Goal: Task Accomplishment & Management: Manage account settings

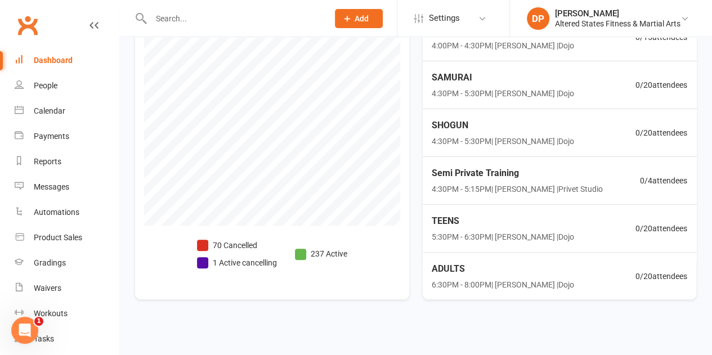
scroll to position [383, 0]
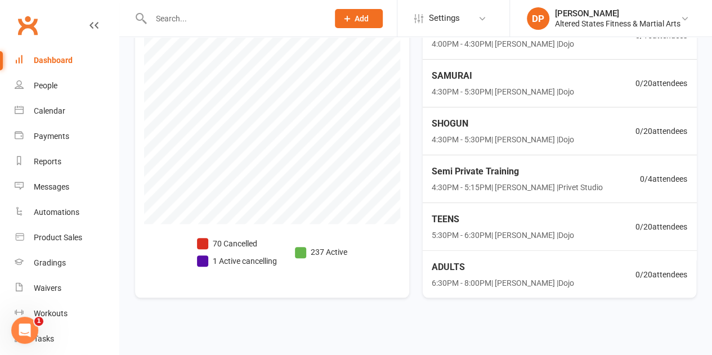
click at [224, 262] on li "1 Active cancelling" at bounding box center [237, 261] width 80 height 12
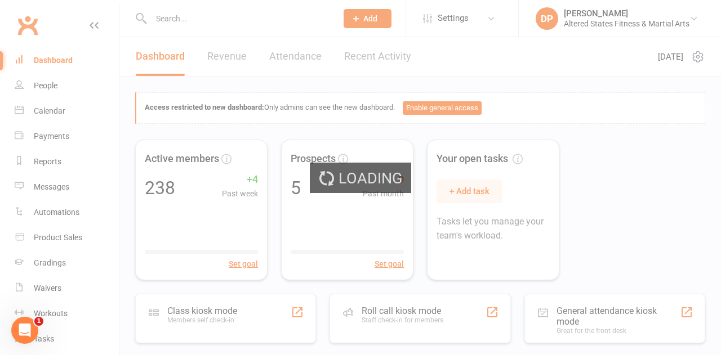
select select "no_trial"
select select "100"
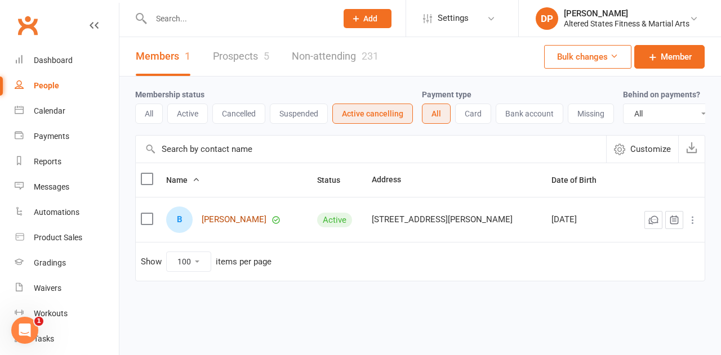
click at [224, 225] on link "Blayde Coutts" at bounding box center [234, 220] width 65 height 10
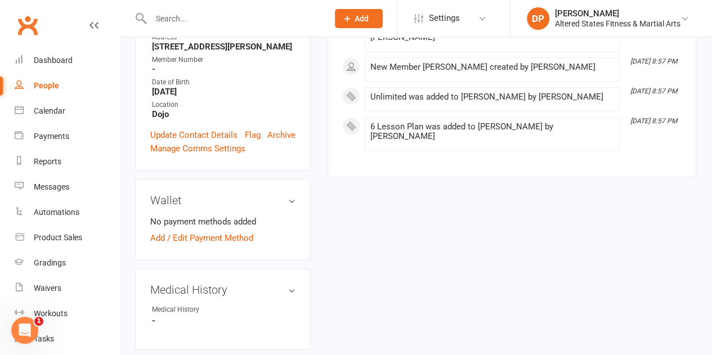
scroll to position [450, 0]
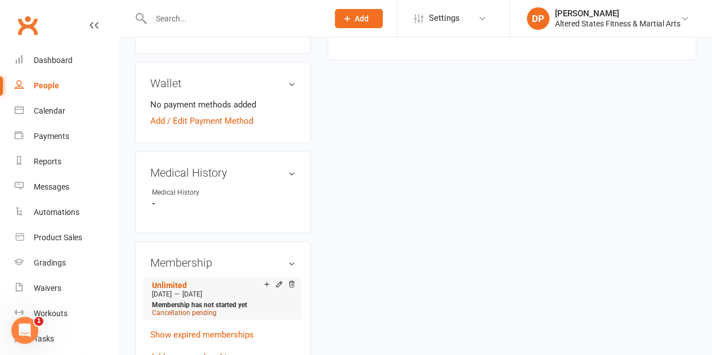
click at [189, 309] on span "Cancellation pending" at bounding box center [184, 313] width 65 height 8
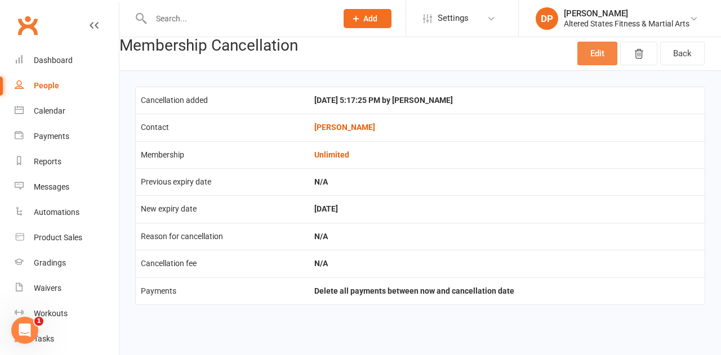
click at [593, 62] on link "Edit" at bounding box center [597, 54] width 40 height 24
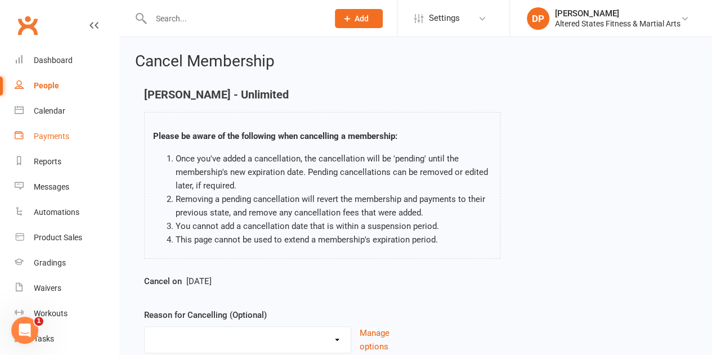
click at [43, 137] on div "Payments" at bounding box center [51, 136] width 35 height 9
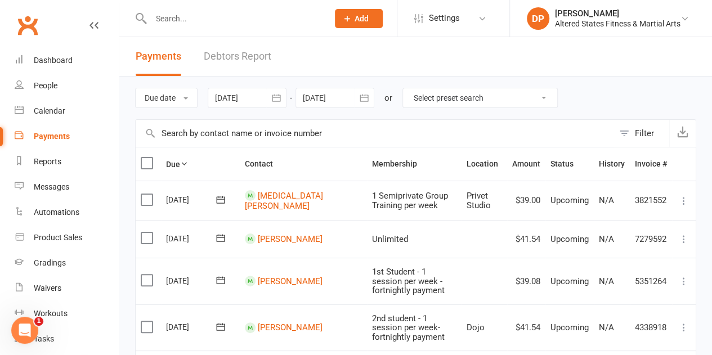
click at [279, 100] on icon "button" at bounding box center [276, 97] width 11 height 11
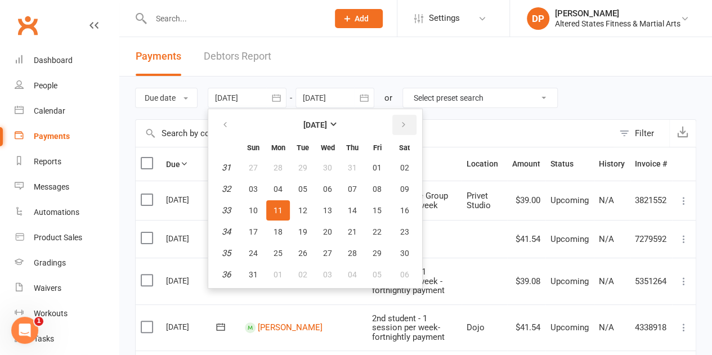
click at [405, 123] on icon "button" at bounding box center [404, 124] width 8 height 9
click at [337, 187] on button "10" at bounding box center [328, 189] width 24 height 20
type input "10 Sep 2025"
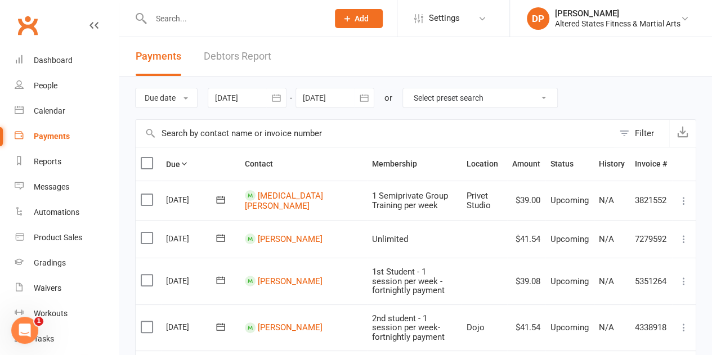
click at [367, 102] on icon "button" at bounding box center [364, 97] width 11 height 11
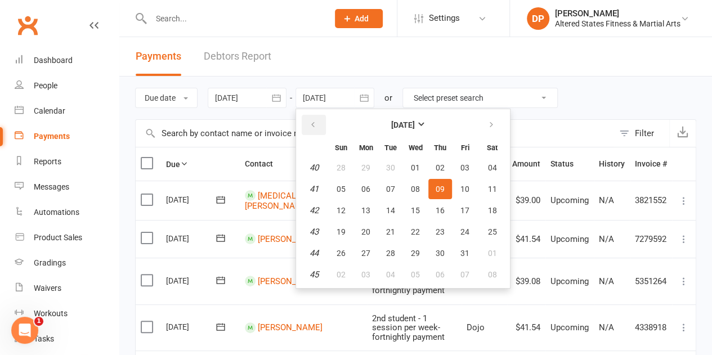
click at [319, 123] on button "button" at bounding box center [314, 125] width 24 height 20
click at [394, 213] on span "16" at bounding box center [390, 210] width 9 height 9
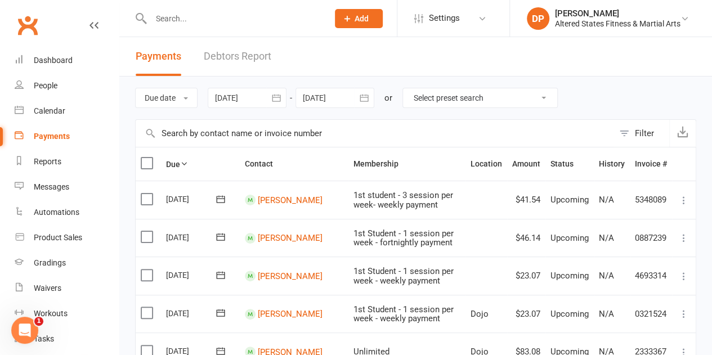
click at [367, 99] on icon "button" at bounding box center [364, 97] width 11 height 11
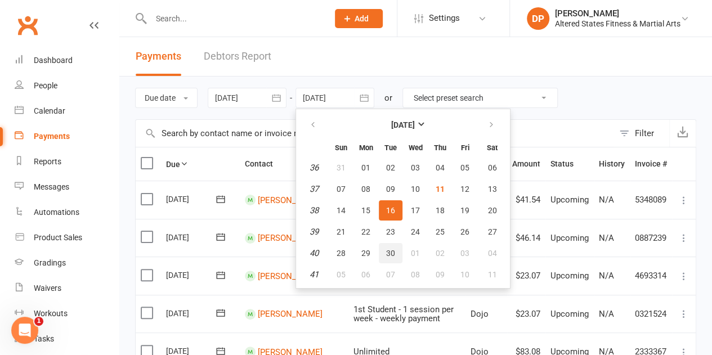
click at [394, 253] on span "30" at bounding box center [390, 253] width 9 height 9
type input "30 Sep 2025"
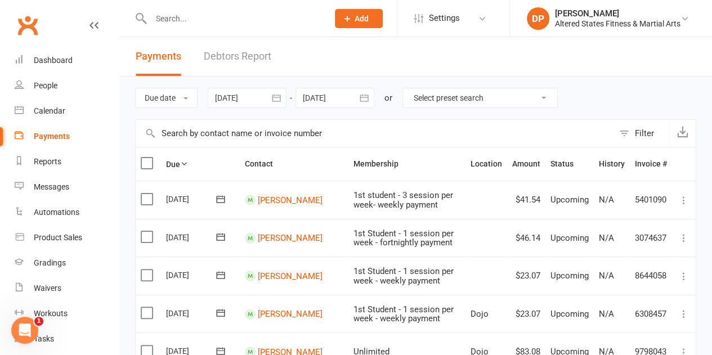
click at [279, 99] on icon "button" at bounding box center [276, 97] width 11 height 11
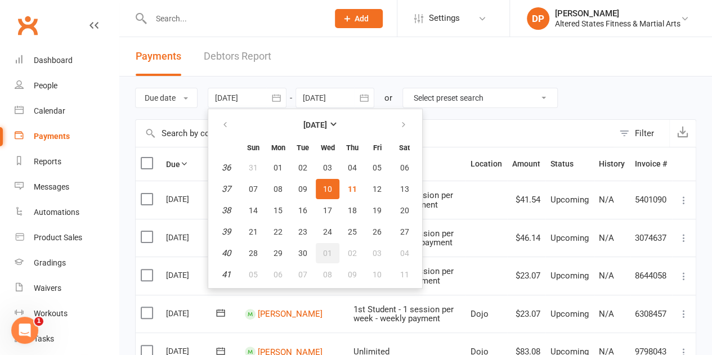
drag, startPoint x: 319, startPoint y: 254, endPoint x: 336, endPoint y: 198, distance: 59.5
click at [319, 254] on button "01" at bounding box center [328, 253] width 24 height 20
type input "01 Oct 2025"
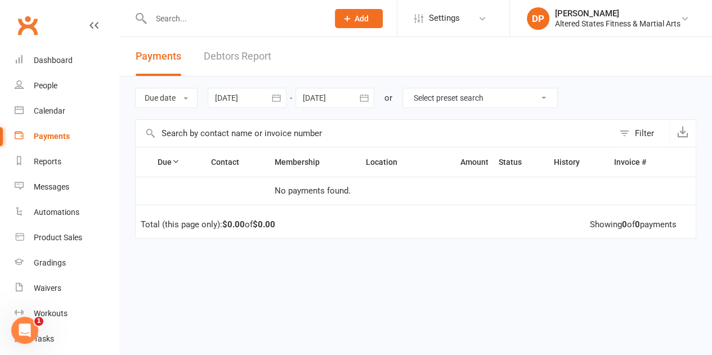
click at [367, 101] on icon "button" at bounding box center [364, 97] width 8 height 7
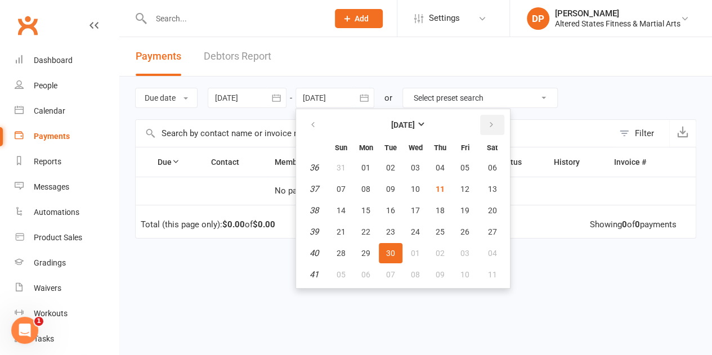
drag, startPoint x: 491, startPoint y: 114, endPoint x: 489, endPoint y: 121, distance: 7.1
click at [491, 117] on button "button" at bounding box center [492, 125] width 24 height 20
click at [399, 252] on button "28" at bounding box center [391, 253] width 24 height 20
type input "28 Oct 2025"
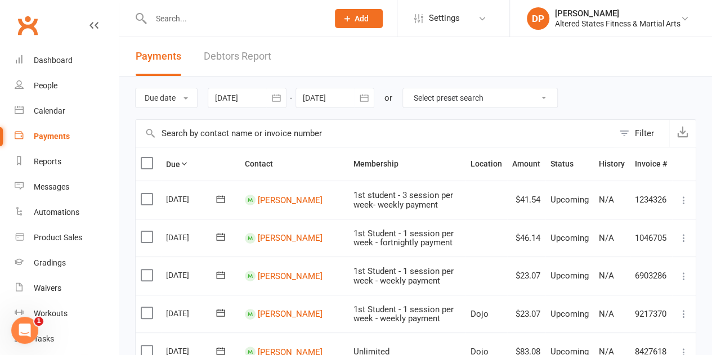
click at [282, 95] on icon "button" at bounding box center [276, 97] width 11 height 11
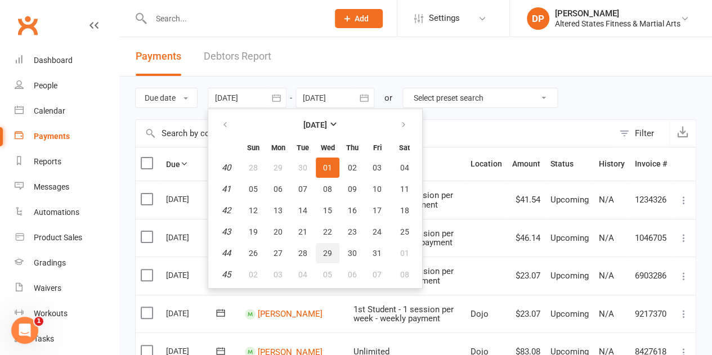
click at [324, 256] on span "29" at bounding box center [327, 253] width 9 height 9
type input "29 Oct 2025"
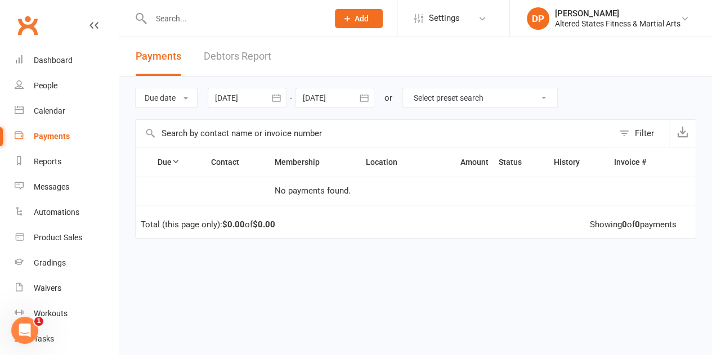
click at [368, 101] on icon "button" at bounding box center [364, 97] width 8 height 7
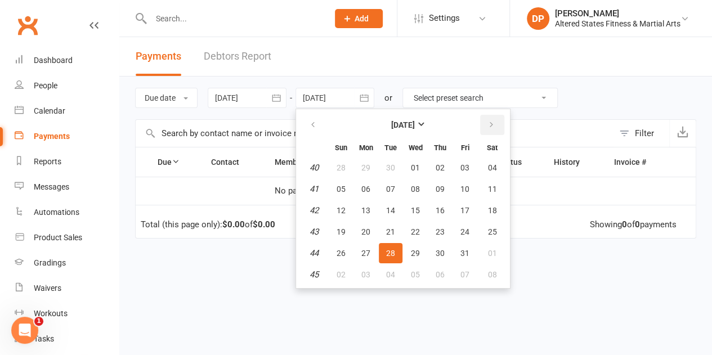
click at [492, 119] on button "button" at bounding box center [492, 125] width 24 height 20
click at [395, 250] on span "25" at bounding box center [390, 253] width 9 height 9
type input "25 Nov 2025"
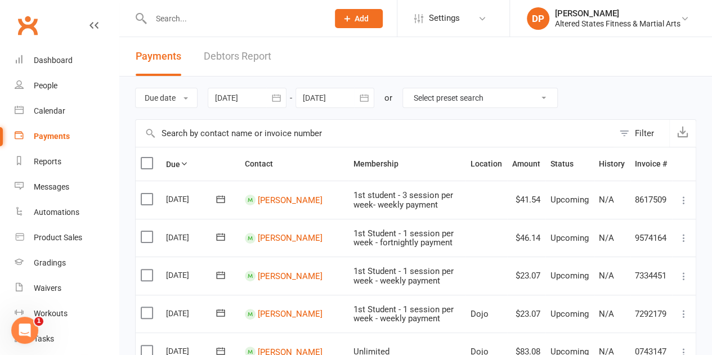
click at [277, 97] on icon "button" at bounding box center [276, 97] width 8 height 7
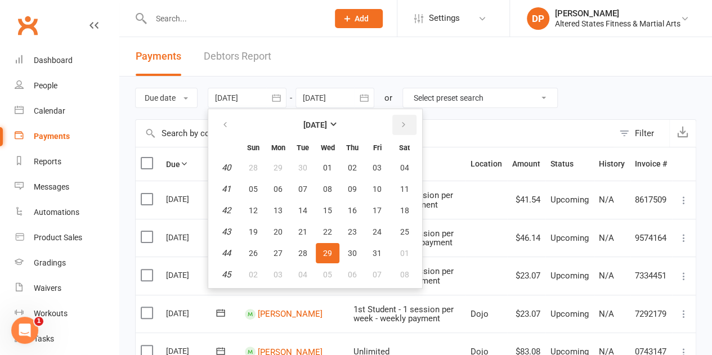
drag, startPoint x: 404, startPoint y: 131, endPoint x: 393, endPoint y: 140, distance: 14.0
click at [404, 131] on button "button" at bounding box center [404, 125] width 24 height 20
click at [330, 249] on span "26" at bounding box center [327, 253] width 9 height 9
type input "26 Nov 2025"
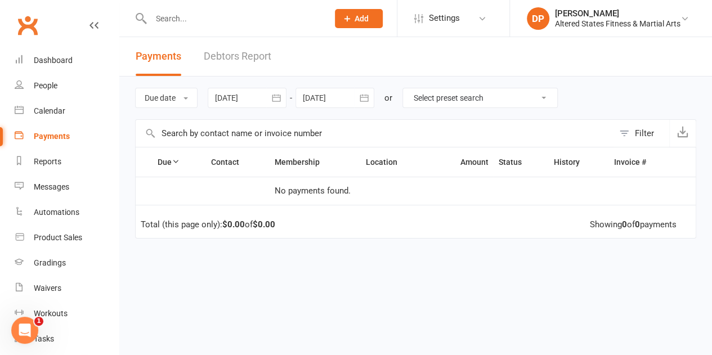
click at [368, 101] on icon "button" at bounding box center [364, 97] width 8 height 7
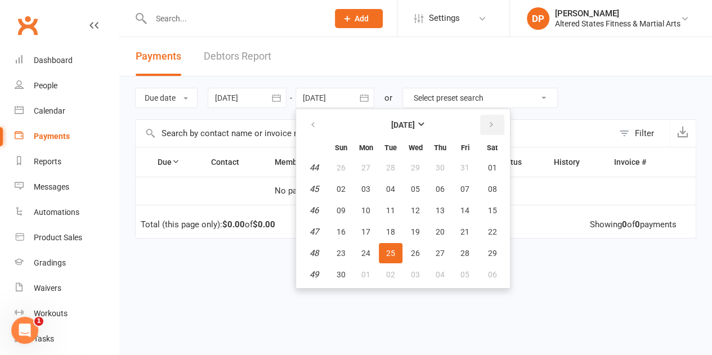
click at [495, 126] on icon "button" at bounding box center [492, 124] width 8 height 9
click at [394, 250] on span "30" at bounding box center [390, 253] width 9 height 9
type input "30 Dec 2025"
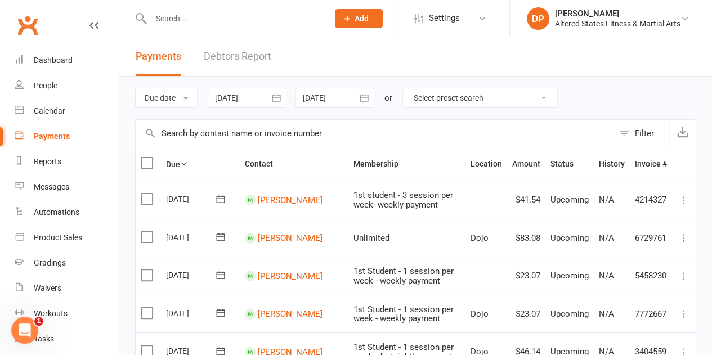
click at [180, 24] on input "text" at bounding box center [234, 19] width 173 height 16
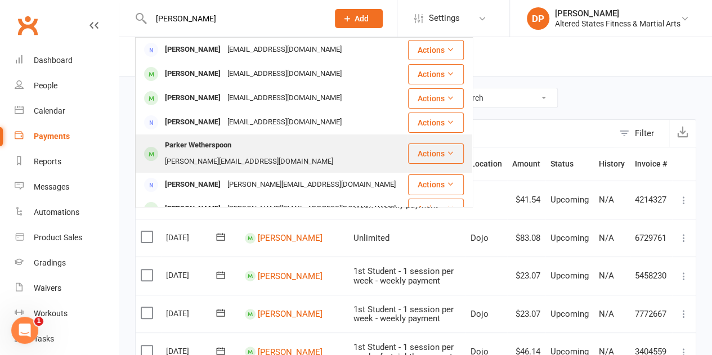
type input "parker"
click at [179, 141] on div "Parker Wetherspoon" at bounding box center [198, 145] width 73 height 16
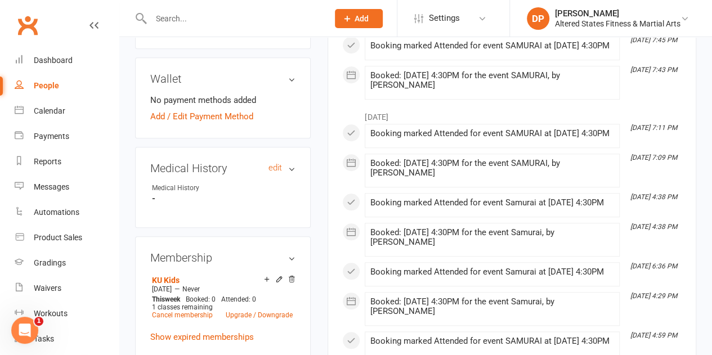
scroll to position [450, 0]
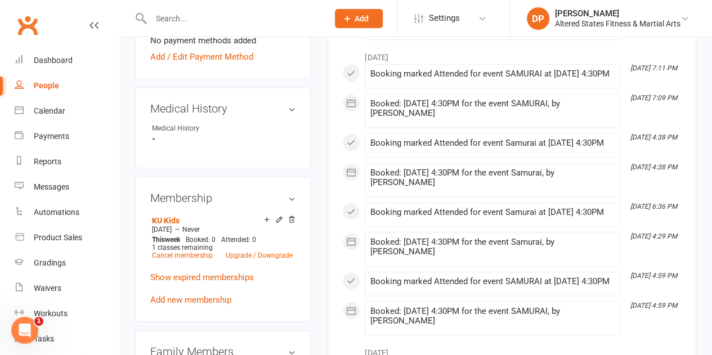
click at [179, 307] on div "KU Kids Sep 8 2025 — Never This week Booked: 0 Attended: 0 1 classes remaining …" at bounding box center [222, 260] width 145 height 94
click at [178, 302] on link "Add new membership" at bounding box center [190, 300] width 81 height 10
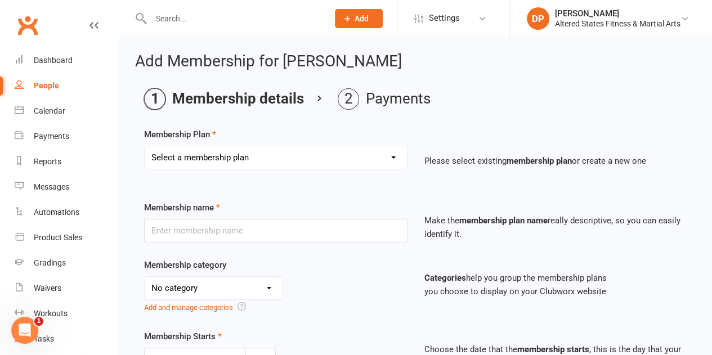
click at [267, 155] on select "Select a membership plan Create new Membership Plan 1st Student - 1 session per…" at bounding box center [276, 157] width 262 height 23
select select "0"
click at [145, 146] on select "Select a membership plan Create new Membership Plan 1st Student - 1 session per…" at bounding box center [276, 157] width 262 height 23
click at [276, 160] on select "Select a membership plan Create new Membership Plan 1st Student - 1 session per…" at bounding box center [276, 157] width 262 height 23
click at [275, 160] on select "Select a membership plan Create new Membership Plan 1st Student - 1 session per…" at bounding box center [276, 157] width 262 height 23
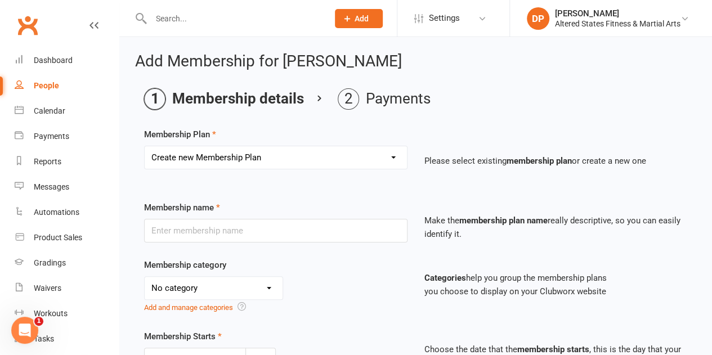
click at [317, 159] on select "Select a membership plan Create new Membership Plan 1st Student - 1 session per…" at bounding box center [276, 157] width 262 height 23
click at [145, 146] on select "Select a membership plan Create new Membership Plan 1st Student - 1 session per…" at bounding box center [276, 157] width 262 height 23
click at [154, 159] on select "Select a membership plan Create new Membership Plan 1st Student - 1 session per…" at bounding box center [276, 157] width 262 height 23
click at [154, 157] on select "Select a membership plan Create new Membership Plan 1st Student - 1 session per…" at bounding box center [276, 157] width 262 height 23
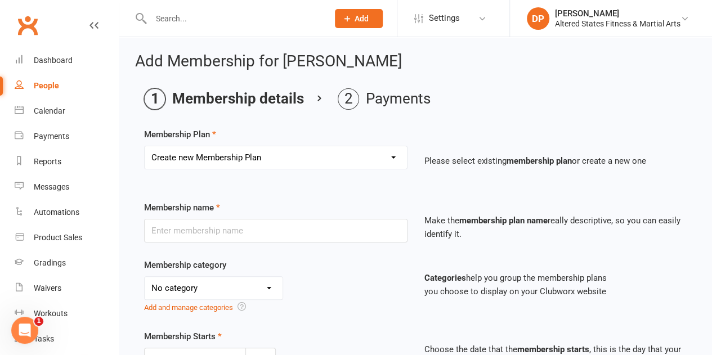
click at [154, 157] on select "Select a membership plan Create new Membership Plan 1st Student - 1 session per…" at bounding box center [276, 157] width 262 height 23
click at [435, 30] on span "Settings" at bounding box center [444, 18] width 31 height 25
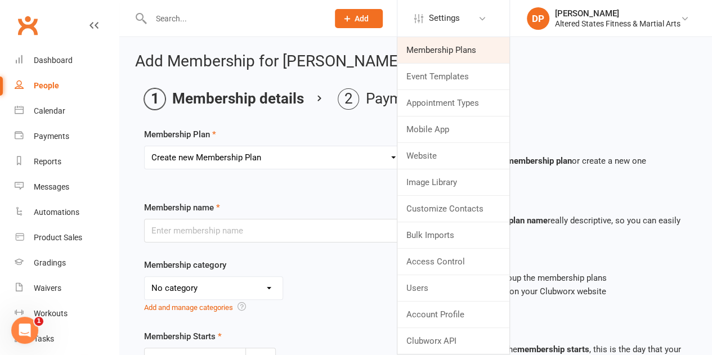
click at [434, 51] on link "Membership Plans" at bounding box center [453, 50] width 112 height 26
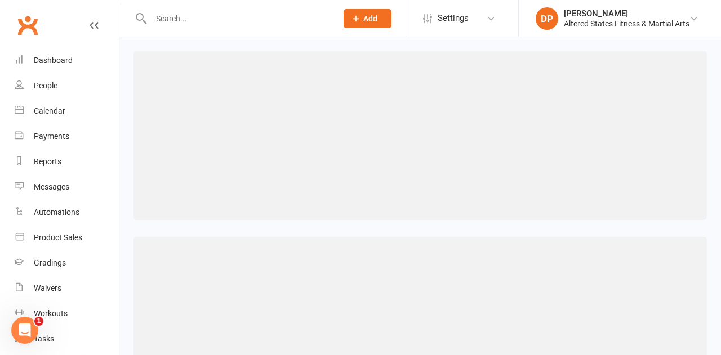
select select "50"
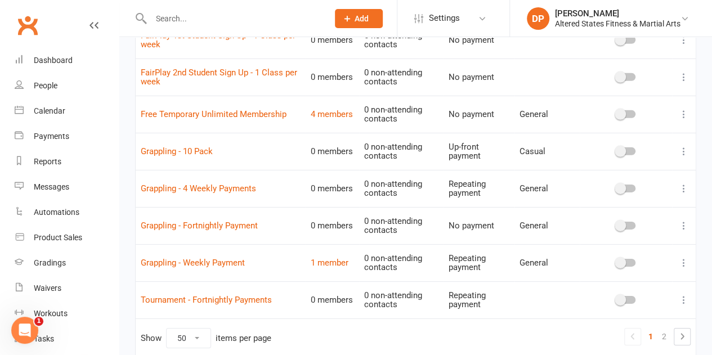
scroll to position [1737, 0]
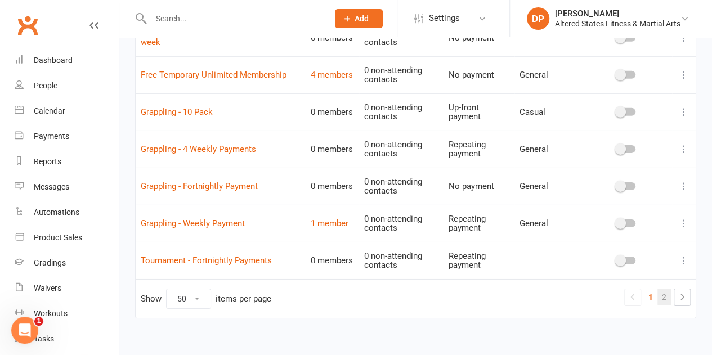
click at [663, 289] on link "2" at bounding box center [665, 297] width 14 height 16
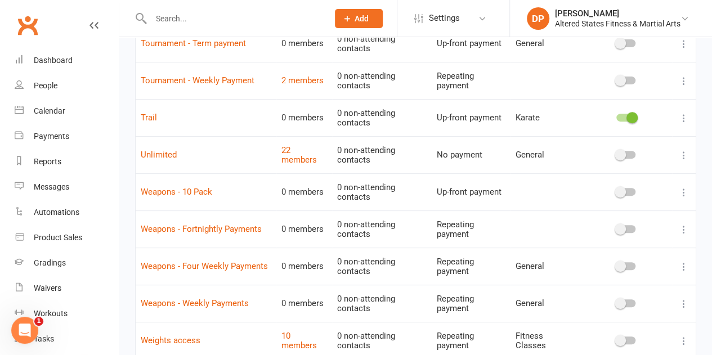
scroll to position [142, 0]
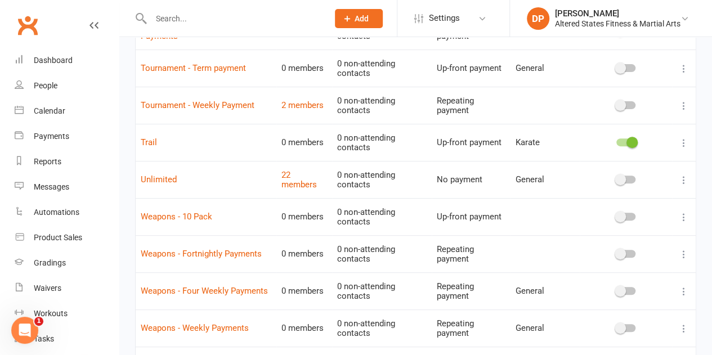
click at [623, 141] on div at bounding box center [625, 143] width 19 height 8
click at [616, 141] on input "checkbox" at bounding box center [616, 141] width 0 height 0
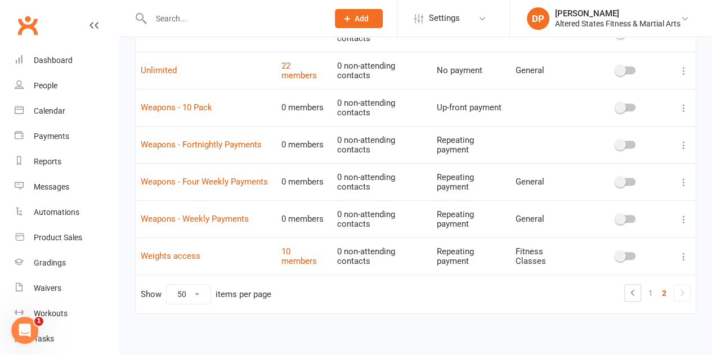
scroll to position [198, 0]
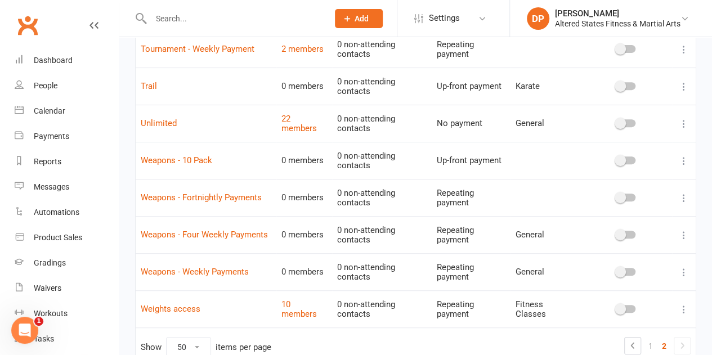
click at [185, 19] on input "text" at bounding box center [234, 19] width 173 height 16
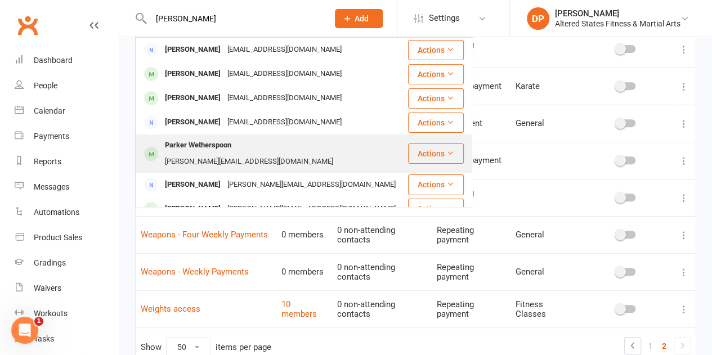
type input "parker"
click at [178, 142] on div "Parker Wetherspoon" at bounding box center [198, 145] width 73 height 16
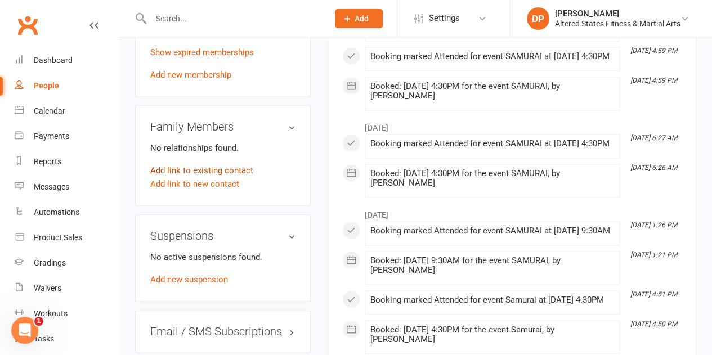
scroll to position [619, 0]
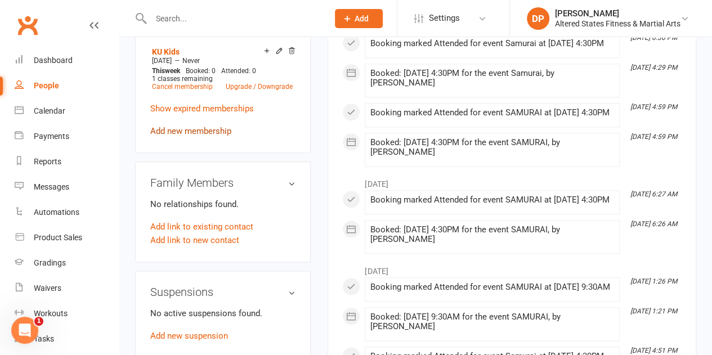
click at [181, 133] on link "Add new membership" at bounding box center [190, 131] width 81 height 10
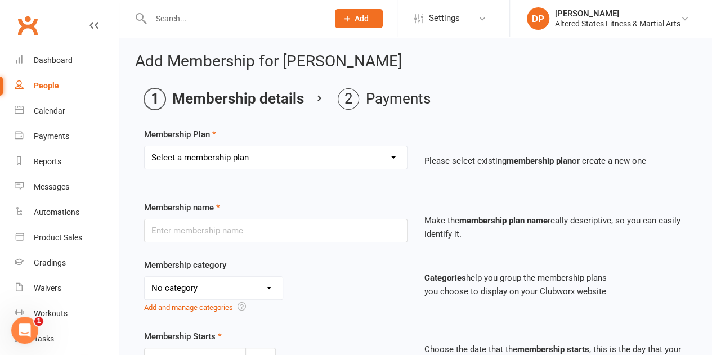
click at [260, 165] on select "Select a membership plan Create new Membership Plan 1st Student - 1 session per…" at bounding box center [276, 157] width 262 height 23
select select "42"
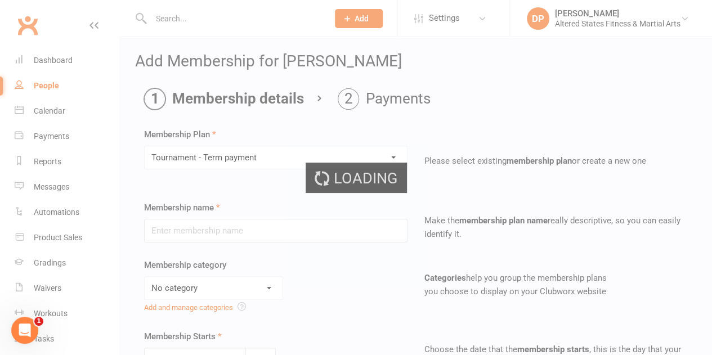
click at [448, 28] on div "Loading" at bounding box center [356, 177] width 712 height 355
type input "Tournament - Term payment"
select select "5"
type input "0"
type input "10"
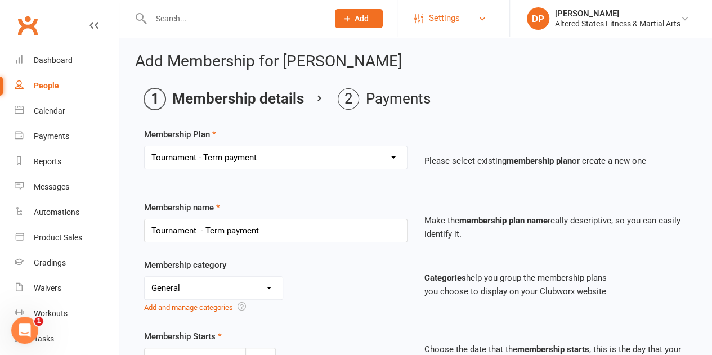
click at [446, 24] on span "Settings" at bounding box center [444, 18] width 31 height 25
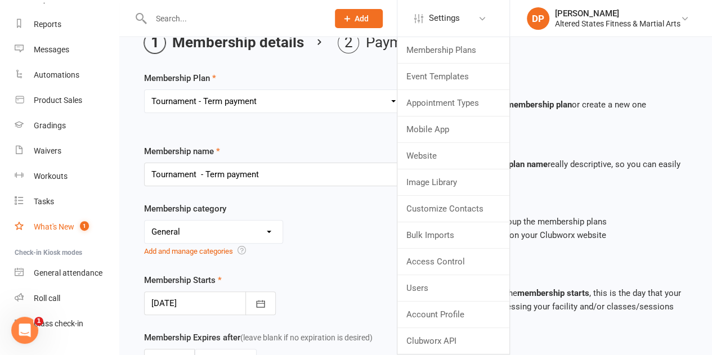
scroll to position [160, 0]
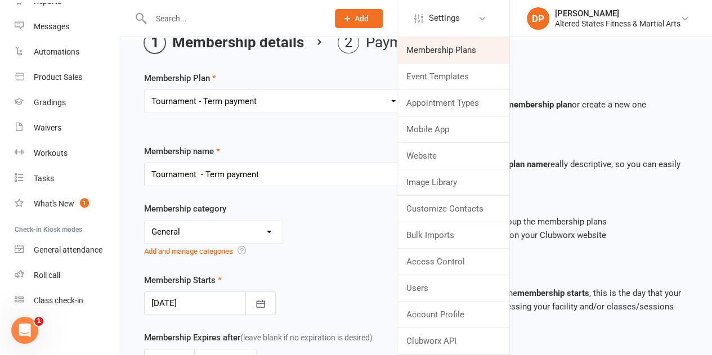
click at [429, 55] on link "Membership Plans" at bounding box center [453, 50] width 112 height 26
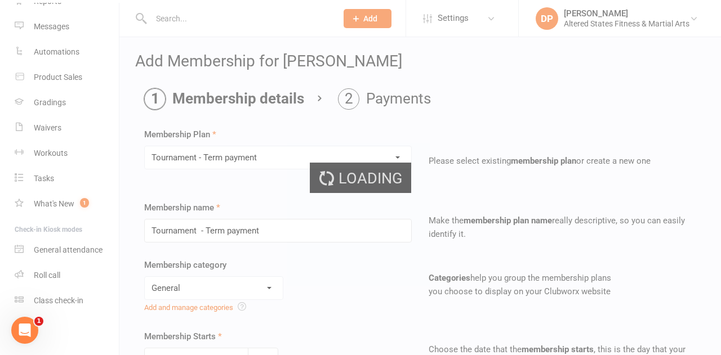
select select "50"
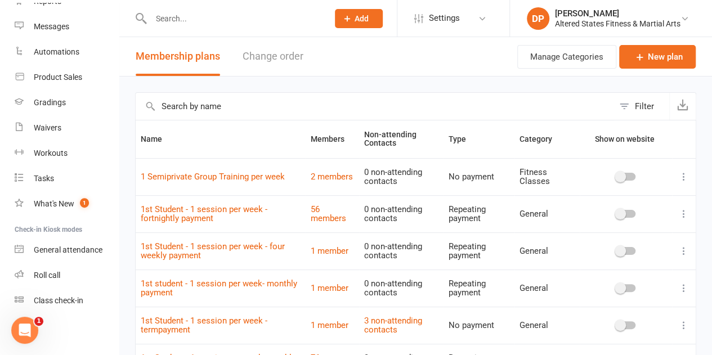
click at [176, 106] on input "text" at bounding box center [375, 106] width 478 height 27
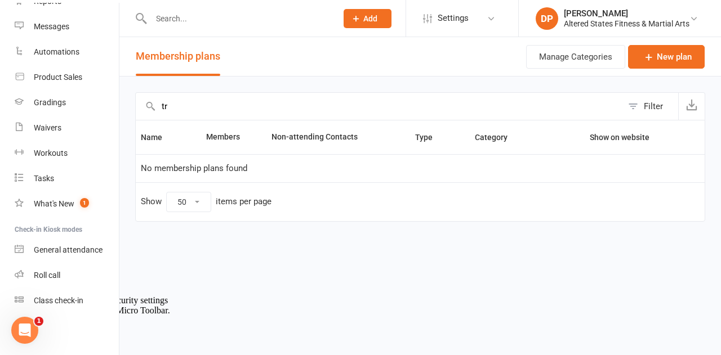
type input "t"
type input "k"
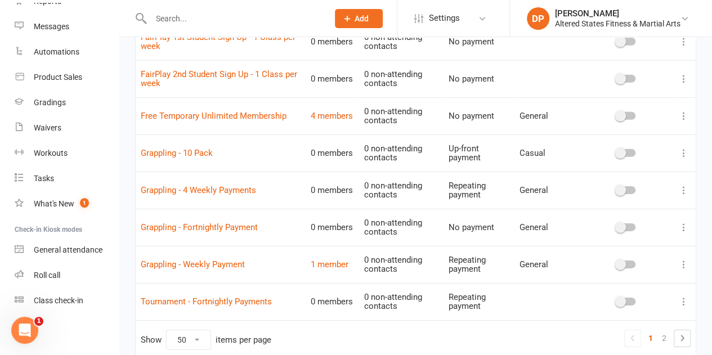
scroll to position [1737, 0]
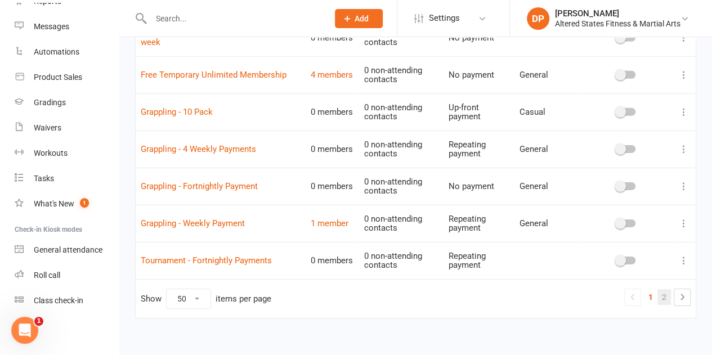
click at [663, 289] on link "2" at bounding box center [665, 297] width 14 height 16
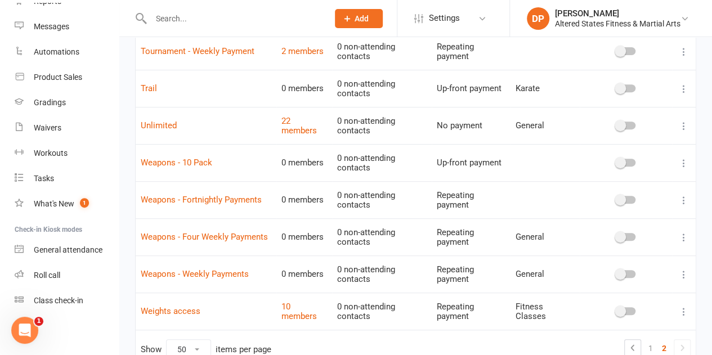
scroll to position [142, 0]
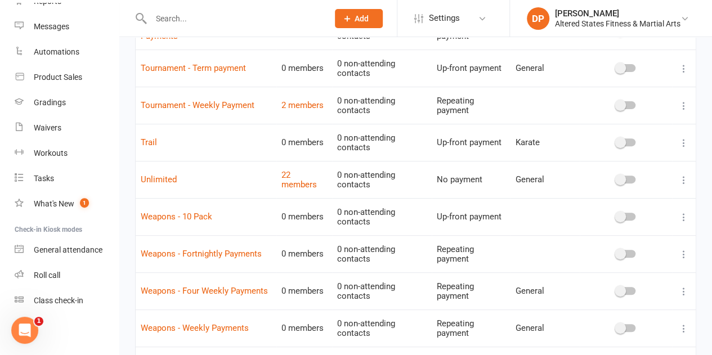
click at [685, 140] on icon at bounding box center [683, 142] width 11 height 11
click at [147, 139] on link "Trail" at bounding box center [149, 142] width 16 height 10
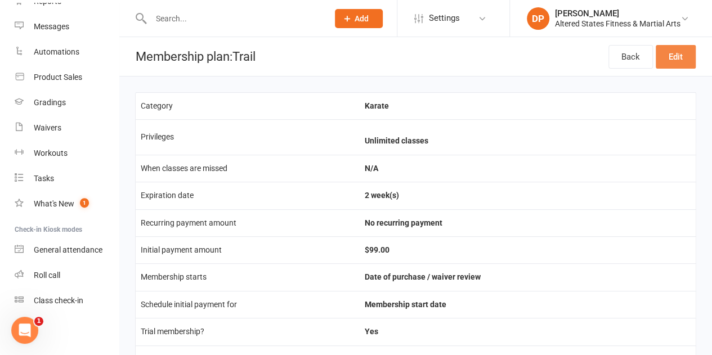
click at [660, 59] on link "Edit" at bounding box center [676, 57] width 40 height 24
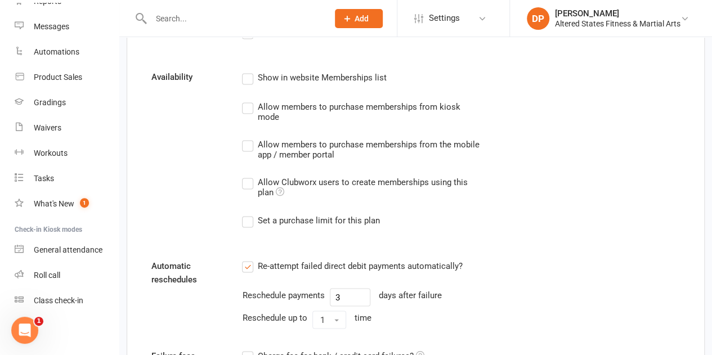
scroll to position [830, 0]
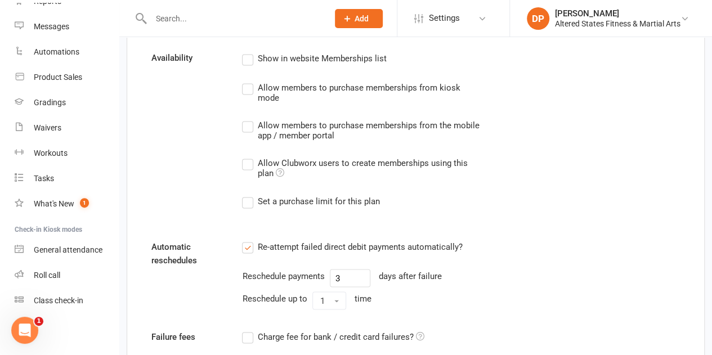
click at [250, 160] on label "Allow Clubworx users to create memberships using this plan" at bounding box center [361, 168] width 238 height 22
click at [249, 157] on input "Allow Clubworx users to create memberships using this plan" at bounding box center [245, 157] width 7 height 0
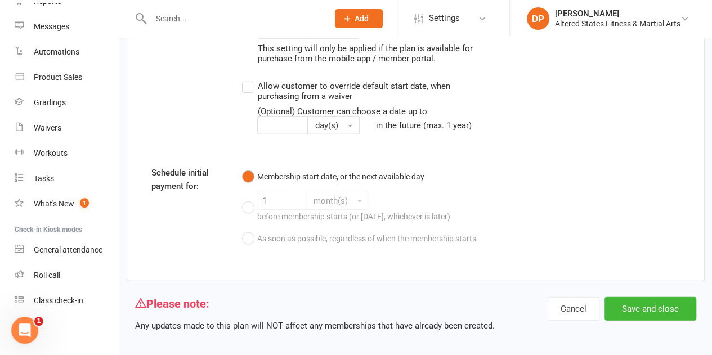
scroll to position [1505, 0]
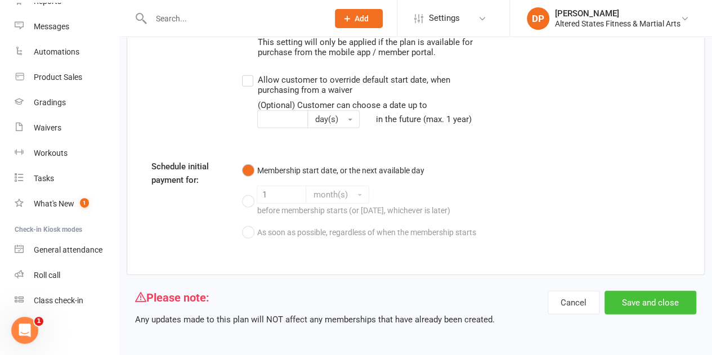
click at [659, 298] on button "Save and close" at bounding box center [651, 303] width 92 height 24
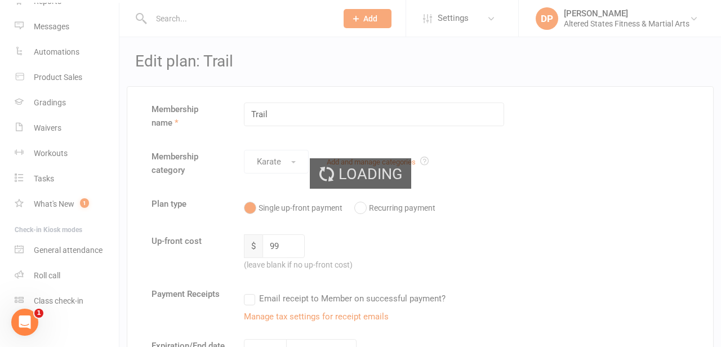
select select "50"
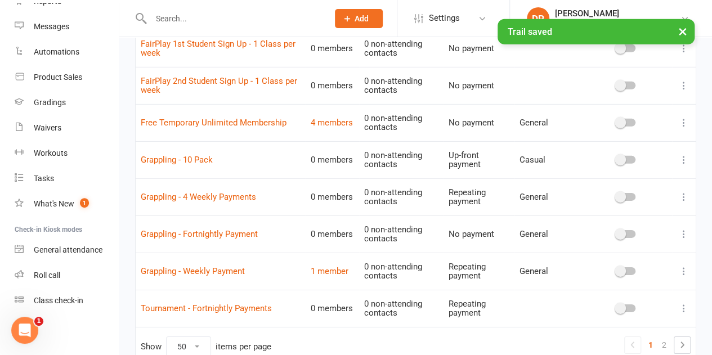
scroll to position [1737, 0]
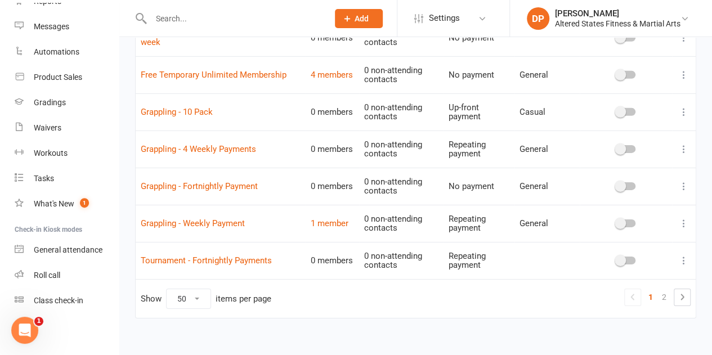
drag, startPoint x: 665, startPoint y: 291, endPoint x: 645, endPoint y: 276, distance: 25.5
click at [665, 291] on link "2" at bounding box center [665, 297] width 14 height 16
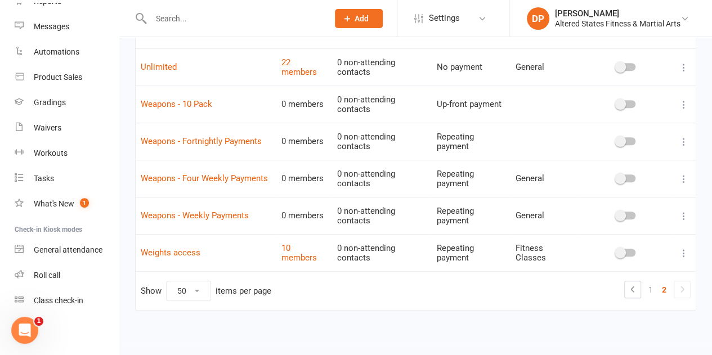
scroll to position [29, 0]
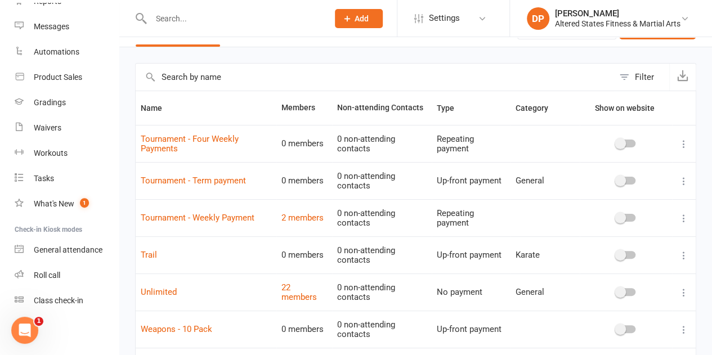
click at [207, 251] on td "Trail" at bounding box center [206, 254] width 141 height 37
click at [151, 257] on link "Trail" at bounding box center [149, 255] width 16 height 10
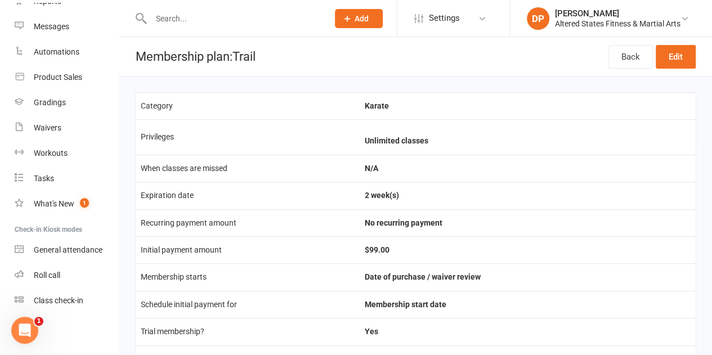
click at [223, 9] on div at bounding box center [227, 18] width 185 height 37
click at [210, 15] on input "text" at bounding box center [234, 19] width 173 height 16
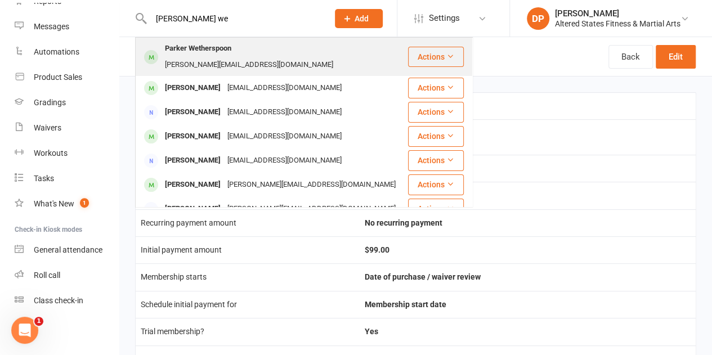
type input "parker we"
click at [217, 55] on div "Parker Wetherspoon" at bounding box center [198, 49] width 73 height 16
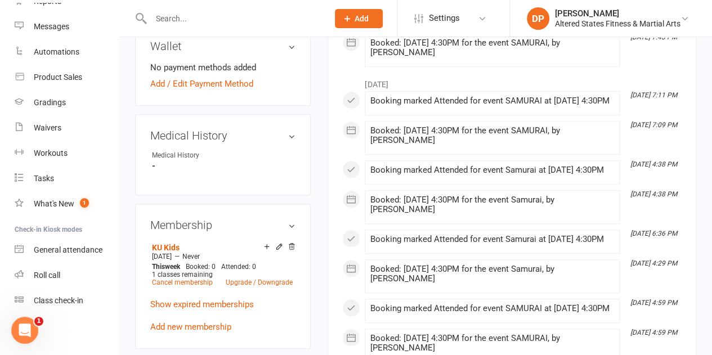
scroll to position [507, 0]
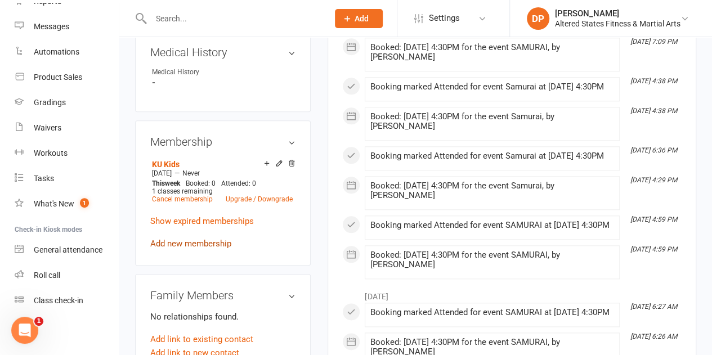
click at [184, 241] on link "Add new membership" at bounding box center [190, 244] width 81 height 10
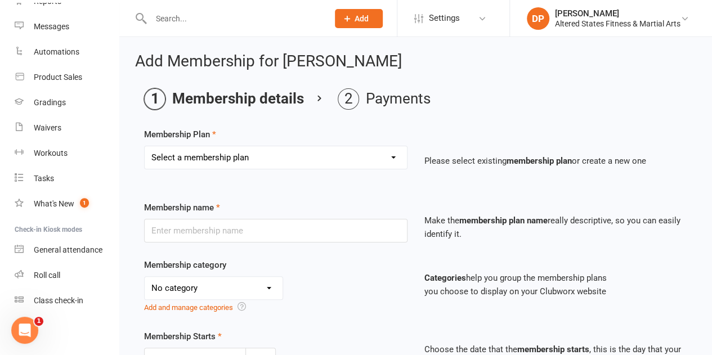
click at [345, 158] on select "Select a membership plan Create new Membership Plan 1st Student - 1 session per…" at bounding box center [276, 157] width 262 height 23
select select "60"
click at [145, 146] on select "Select a membership plan Create new Membership Plan 1st Student - 1 session per…" at bounding box center [276, 157] width 262 height 23
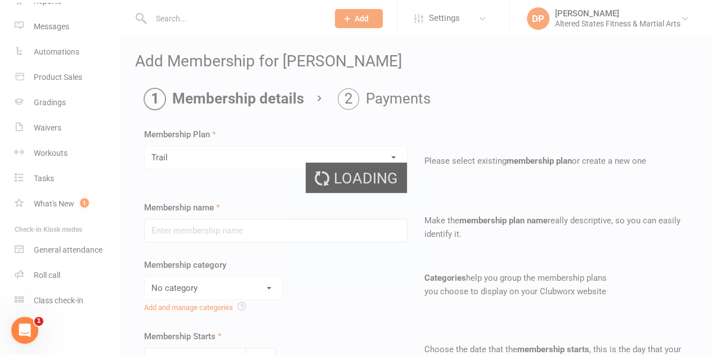
type input "Trail"
select select "6"
type input "2"
select select "1"
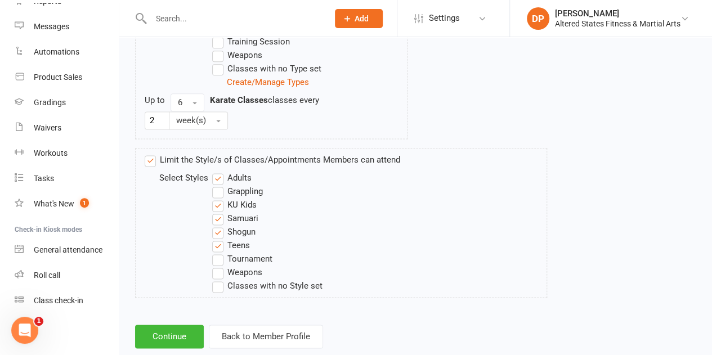
scroll to position [723, 0]
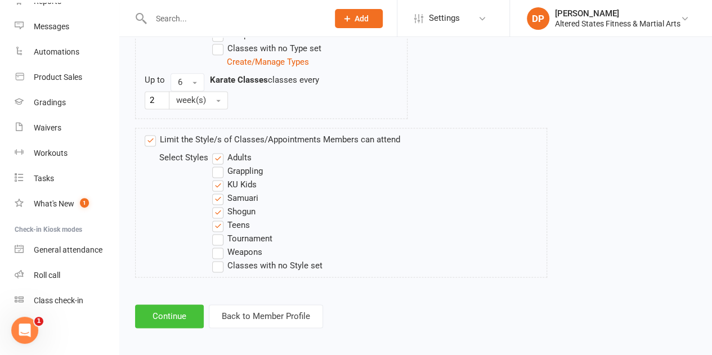
click at [194, 315] on button "Continue" at bounding box center [169, 317] width 69 height 24
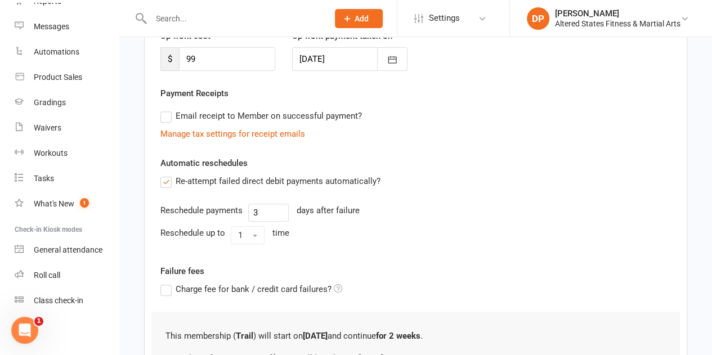
scroll to position [113, 0]
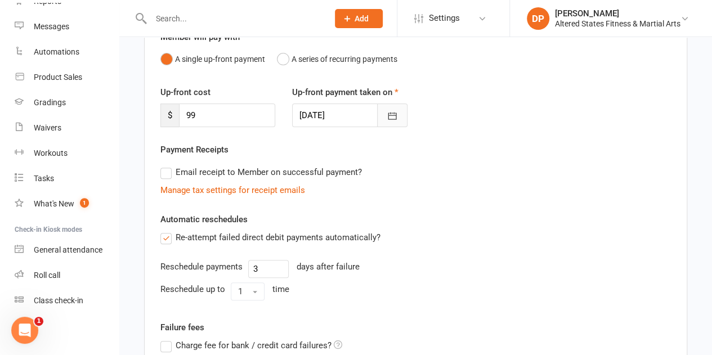
click at [390, 120] on icon "button" at bounding box center [392, 115] width 11 height 11
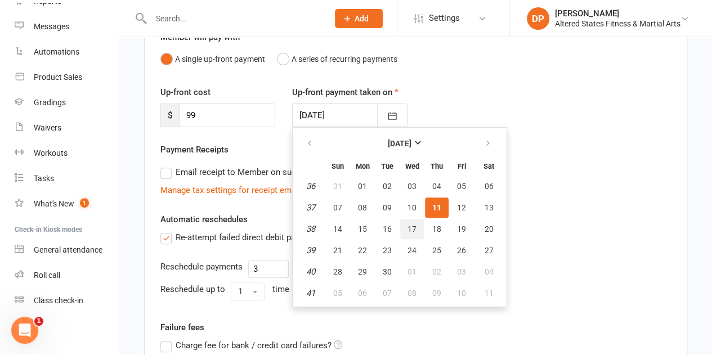
click at [410, 229] on span "17" at bounding box center [412, 229] width 9 height 9
type input "[DATE]"
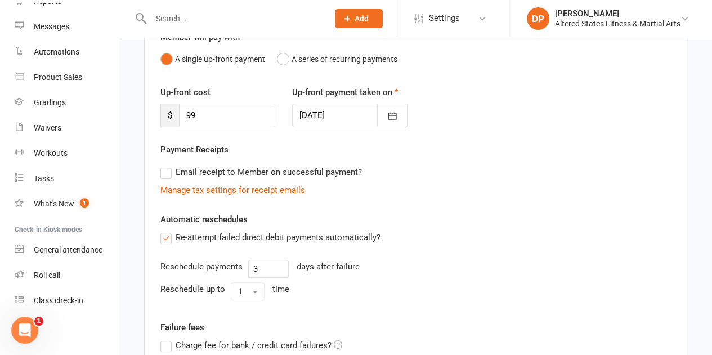
scroll to position [301, 0]
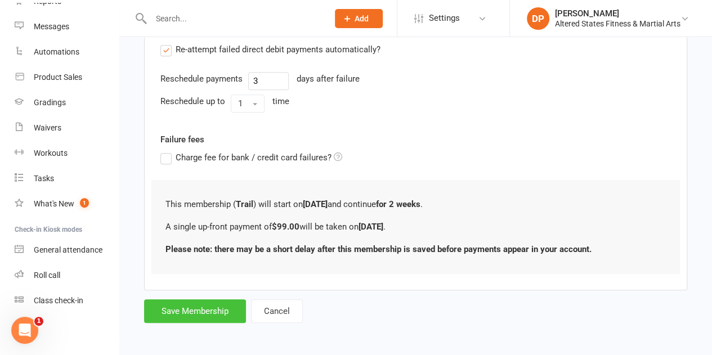
click at [196, 311] on button "Save Membership" at bounding box center [195, 312] width 102 height 24
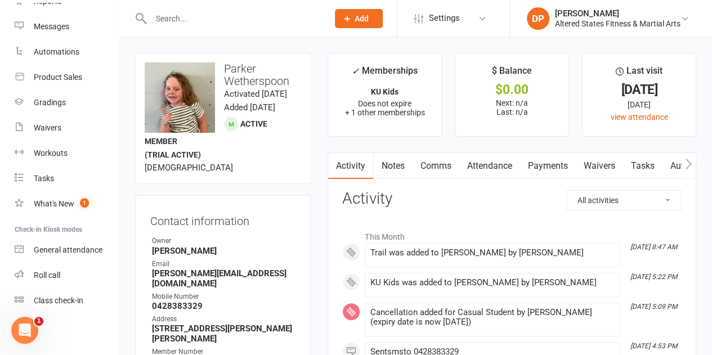
click at [540, 163] on link "Payments" at bounding box center [548, 166] width 56 height 26
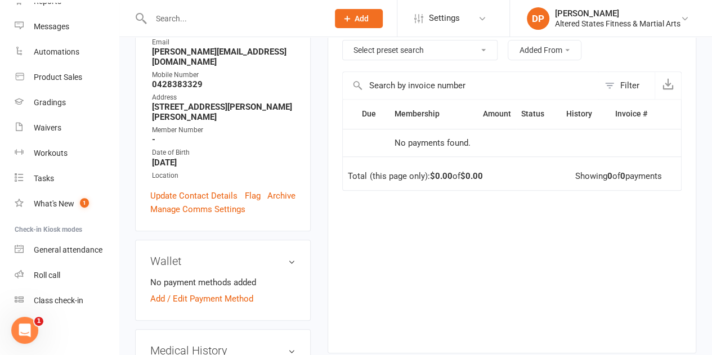
scroll to position [225, 0]
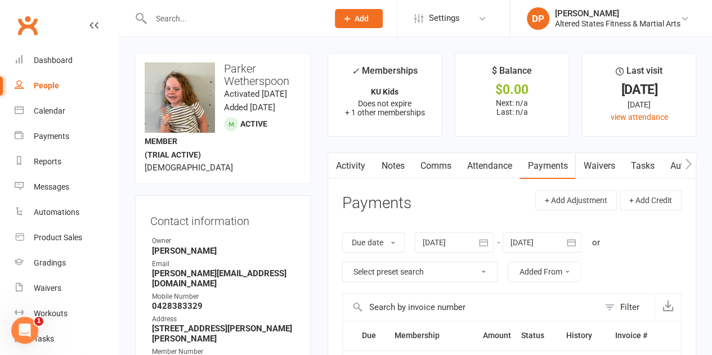
click at [542, 166] on link "Payments" at bounding box center [548, 166] width 56 height 26
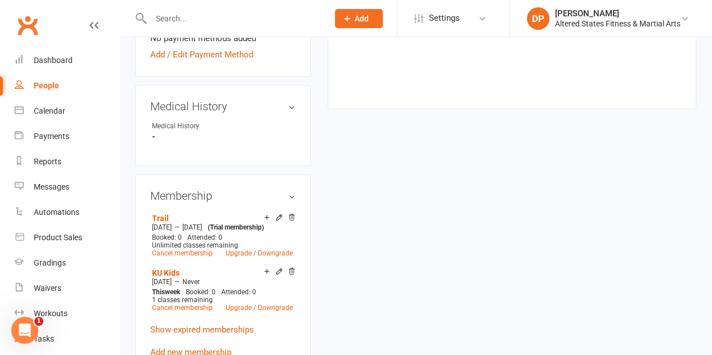
scroll to position [507, 0]
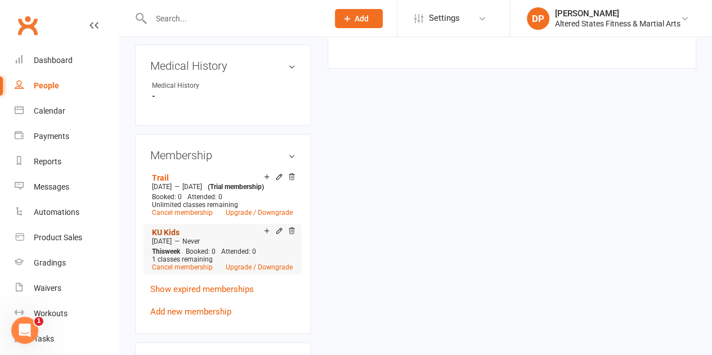
click at [169, 237] on link "KU Kids" at bounding box center [166, 232] width 28 height 9
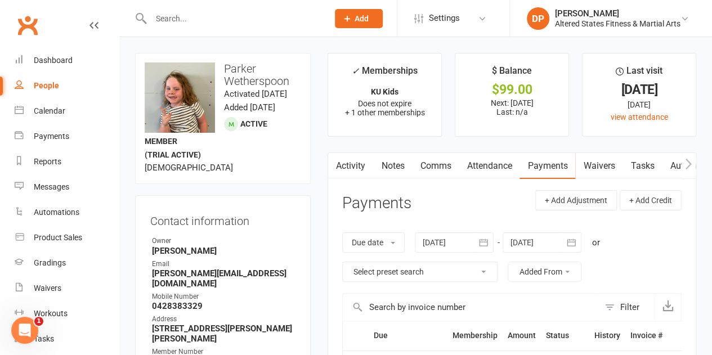
click at [546, 164] on link "Payments" at bounding box center [548, 166] width 56 height 26
click at [544, 164] on link "Payments" at bounding box center [548, 166] width 56 height 26
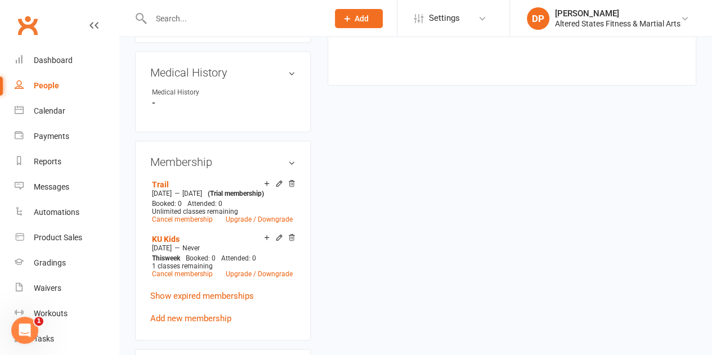
scroll to position [563, 0]
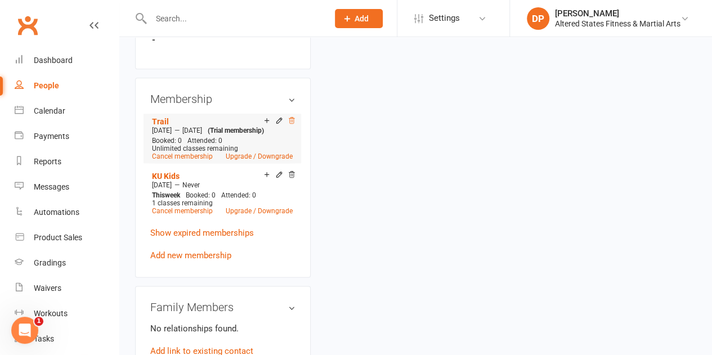
click at [292, 120] on icon at bounding box center [292, 121] width 8 height 8
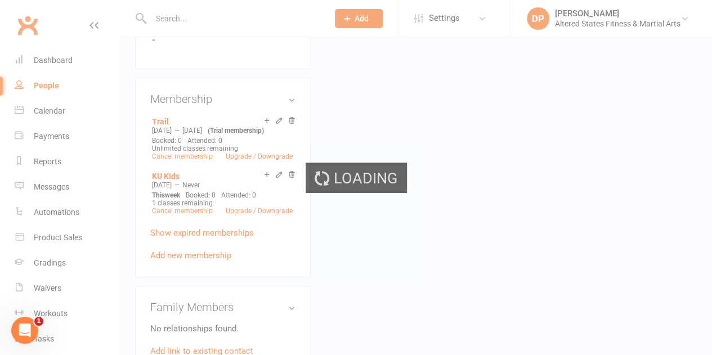
scroll to position [549, 0]
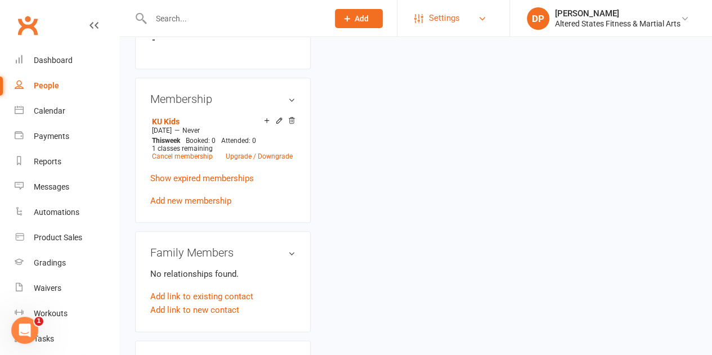
click at [462, 16] on link "Settings" at bounding box center [453, 18] width 78 height 25
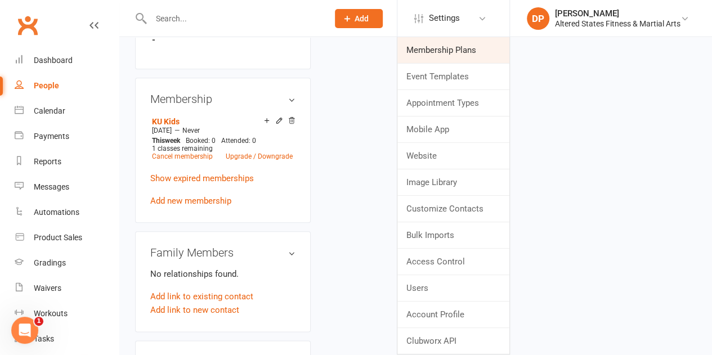
click at [448, 47] on link "Membership Plans" at bounding box center [453, 50] width 112 height 26
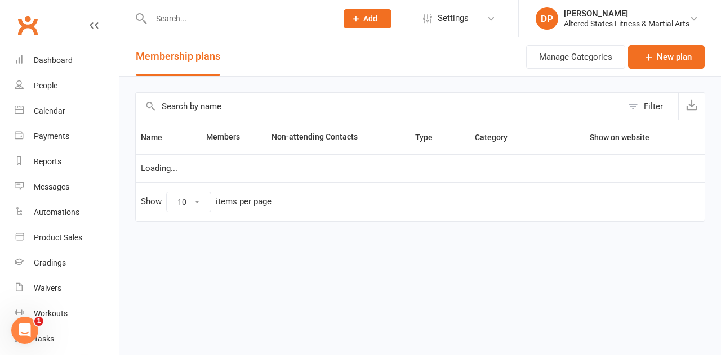
select select "50"
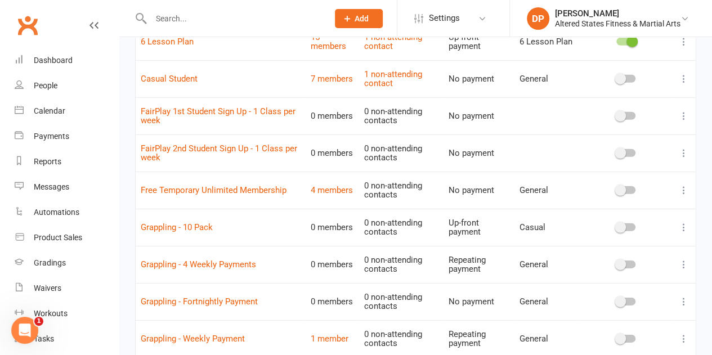
scroll to position [1568, 0]
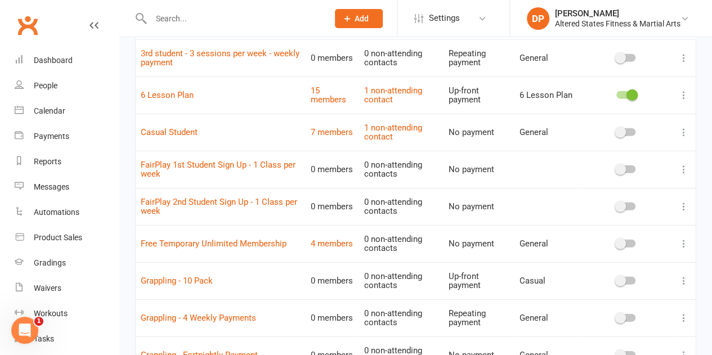
click at [627, 90] on span at bounding box center [632, 95] width 11 height 11
click at [616, 93] on input "checkbox" at bounding box center [616, 93] width 0 height 0
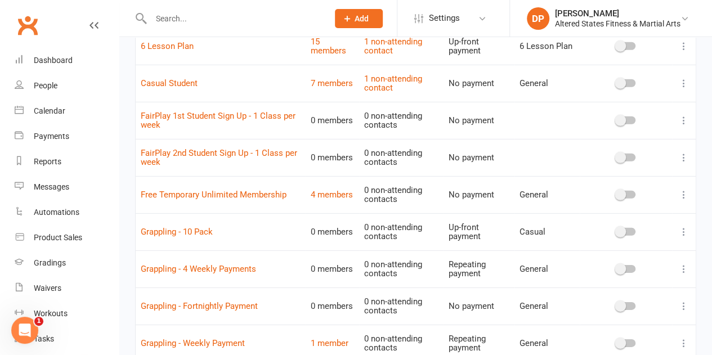
scroll to position [1737, 0]
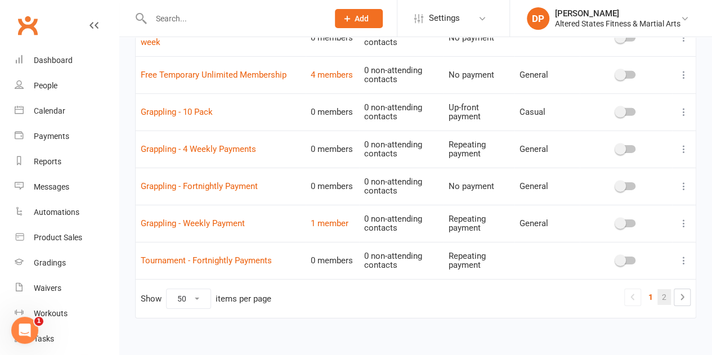
click at [665, 293] on link "2" at bounding box center [665, 297] width 14 height 16
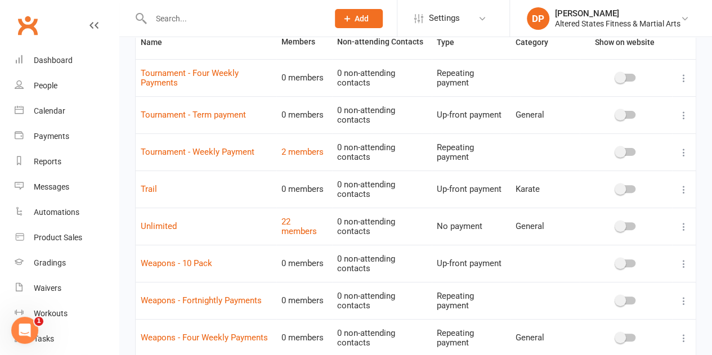
scroll to position [113, 0]
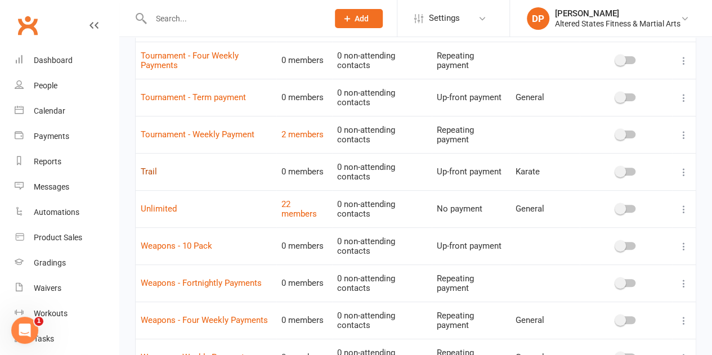
click at [150, 169] on link "Trail" at bounding box center [149, 172] width 16 height 10
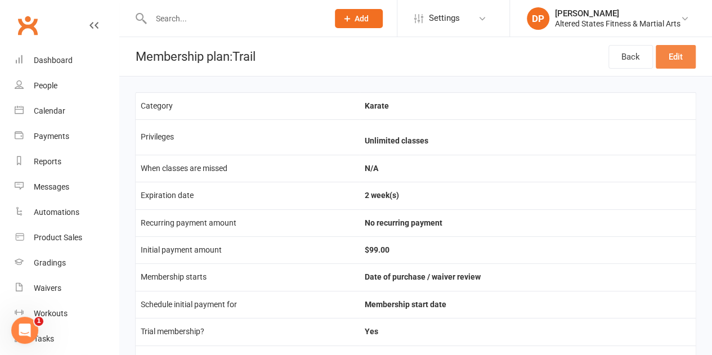
click at [669, 60] on link "Edit" at bounding box center [676, 57] width 40 height 24
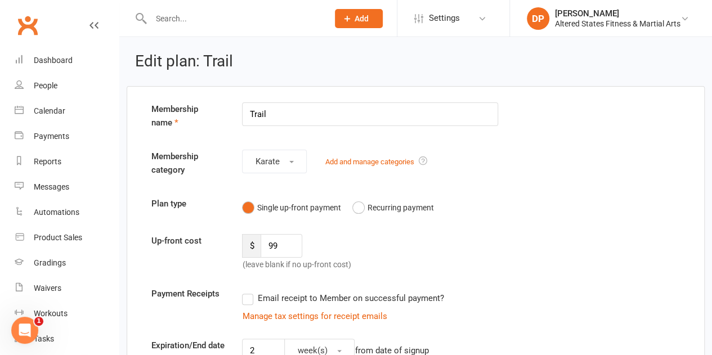
click at [248, 108] on input "Trail" at bounding box center [370, 114] width 256 height 24
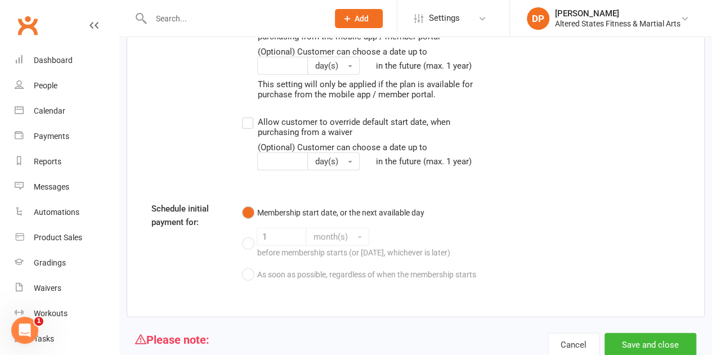
scroll to position [1505, 0]
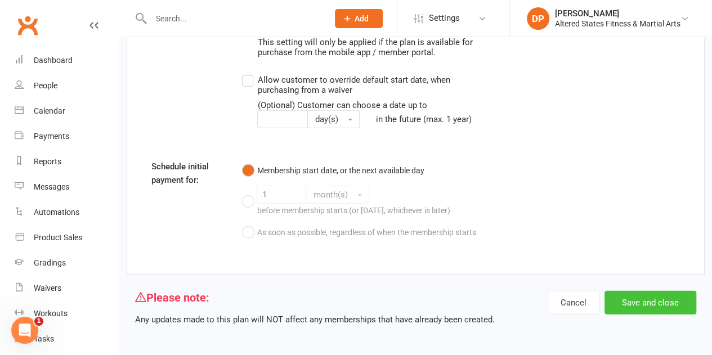
type input "Karate Trail"
click at [647, 300] on button "Save and close" at bounding box center [651, 303] width 92 height 24
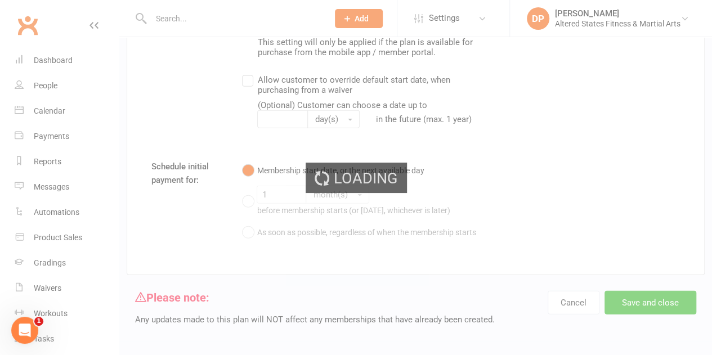
select select "50"
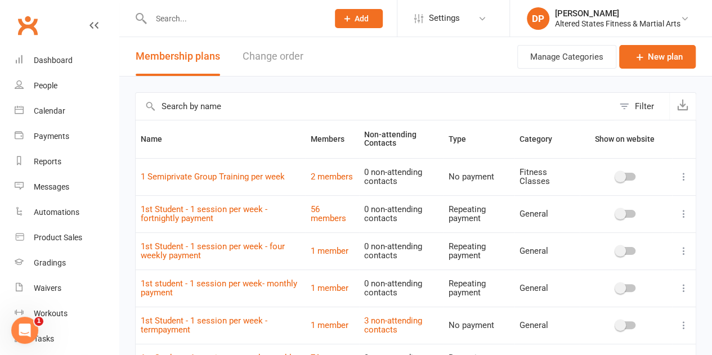
click at [173, 19] on input "text" at bounding box center [234, 19] width 173 height 16
click at [167, 15] on input "text" at bounding box center [234, 19] width 173 height 16
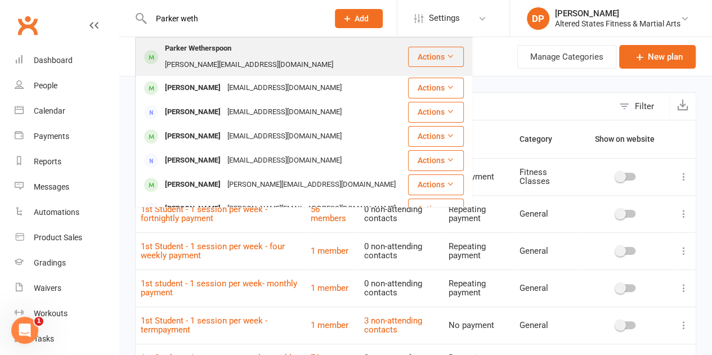
type input "Parker weth"
click at [183, 57] on div "Parker Wetherspoon" at bounding box center [198, 49] width 73 height 16
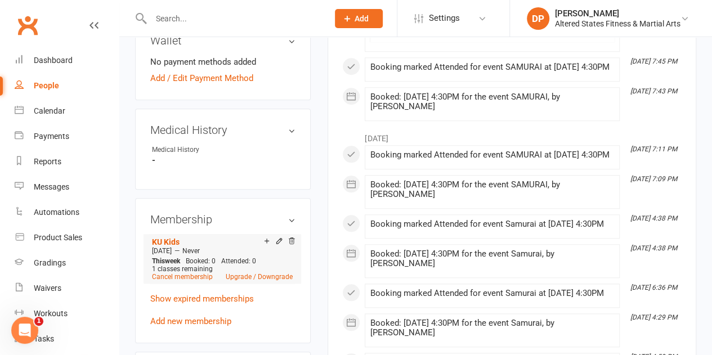
scroll to position [563, 0]
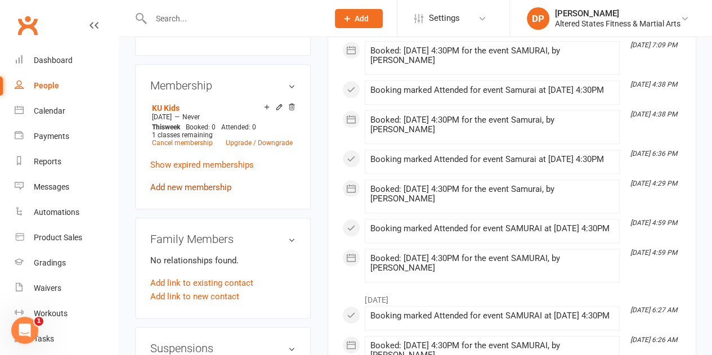
click at [175, 187] on link "Add new membership" at bounding box center [190, 187] width 81 height 10
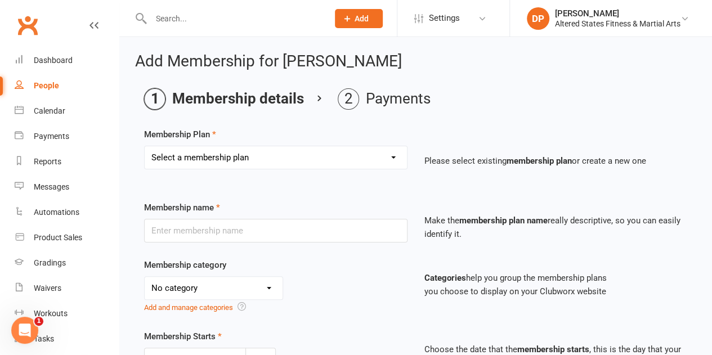
click at [224, 155] on select "Select a membership plan Create new Membership Plan 1st Student - 1 session per…" at bounding box center [276, 157] width 262 height 23
select select "60"
click at [145, 146] on select "Select a membership plan Create new Membership Plan 1st Student - 1 session per…" at bounding box center [276, 157] width 262 height 23
type input "Karate Trail"
select select "6"
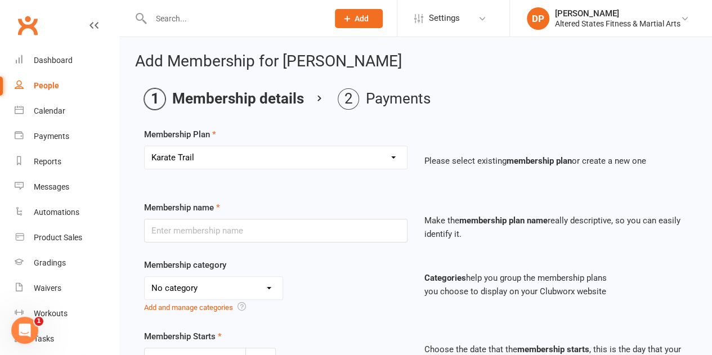
type input "2"
select select "1"
click at [201, 231] on input "Karate Trail" at bounding box center [275, 231] width 263 height 24
click at [234, 237] on input "Karate Trail" at bounding box center [275, 231] width 263 height 24
type input "Karate"
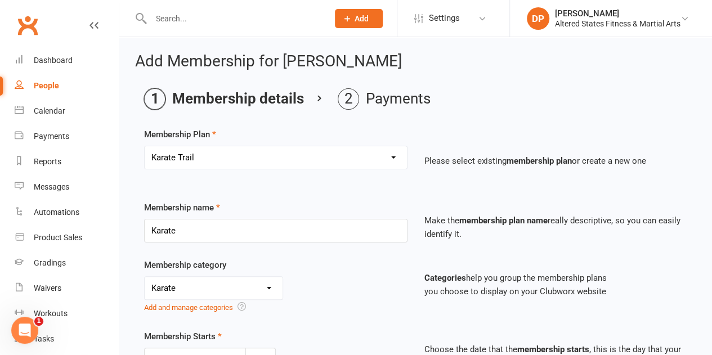
click at [336, 304] on div "No category 1st Student Payments on Hold 6 Lesson Plan Casual Fitness Classes g…" at bounding box center [275, 295] width 263 height 38
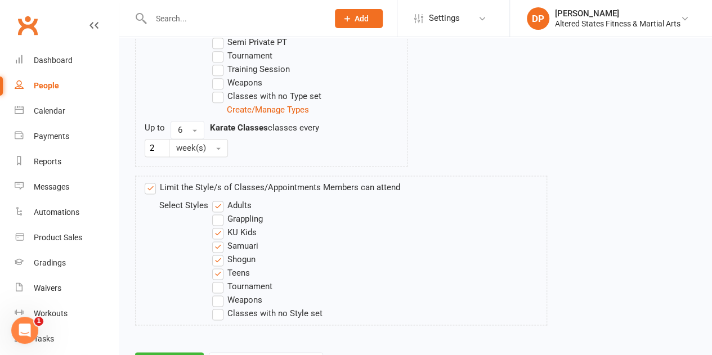
scroll to position [723, 0]
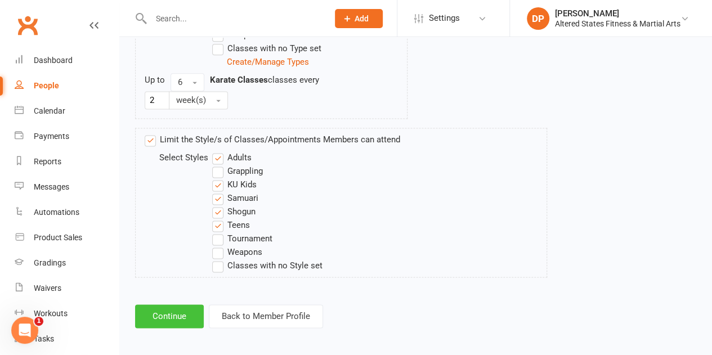
click at [195, 308] on button "Continue" at bounding box center [169, 317] width 69 height 24
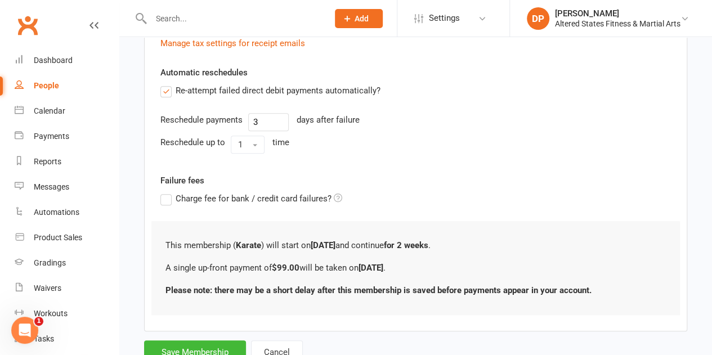
scroll to position [301, 0]
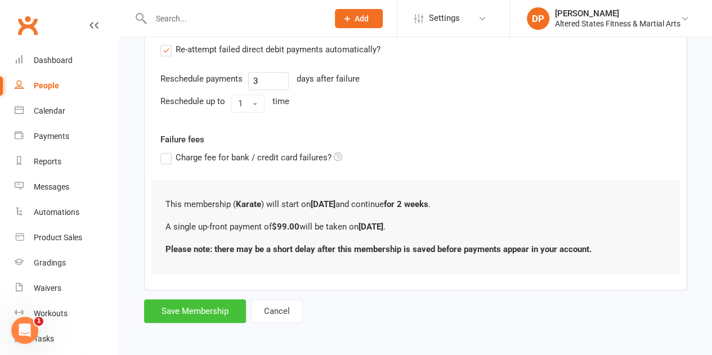
click at [193, 311] on button "Save Membership" at bounding box center [195, 312] width 102 height 24
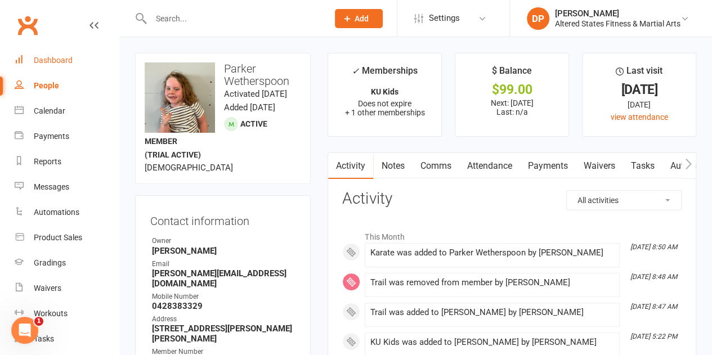
click at [59, 57] on div "Dashboard" at bounding box center [53, 60] width 39 height 9
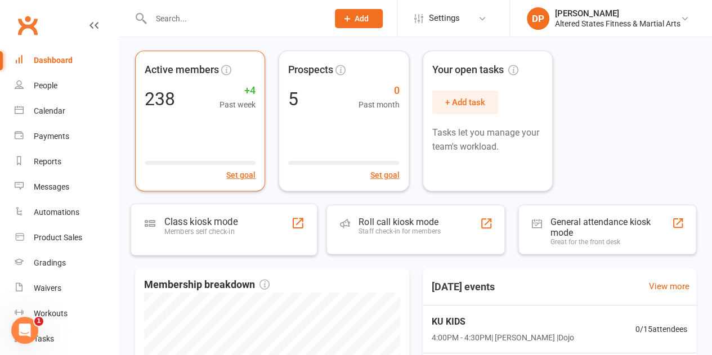
scroll to position [56, 0]
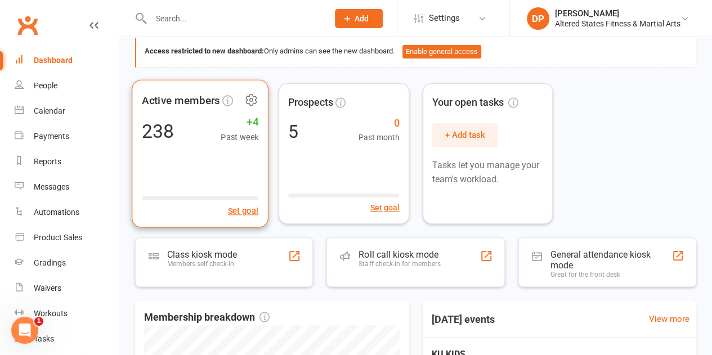
click at [164, 129] on div "238" at bounding box center [158, 130] width 32 height 19
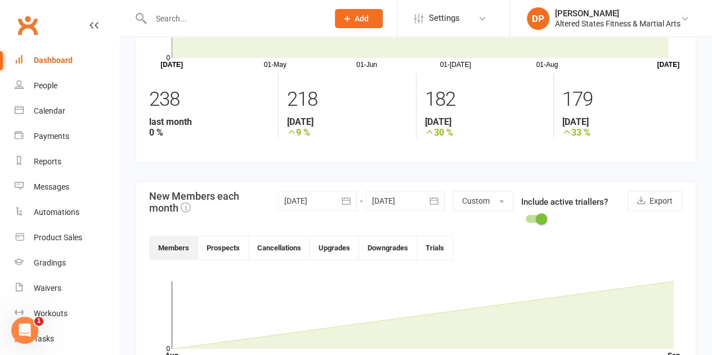
scroll to position [141, 0]
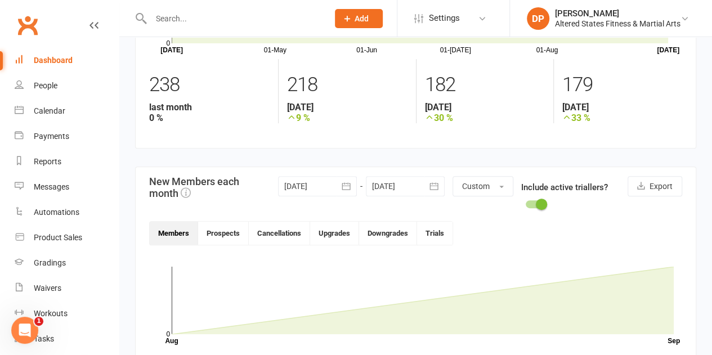
click at [176, 236] on button "Members" at bounding box center [174, 233] width 48 height 23
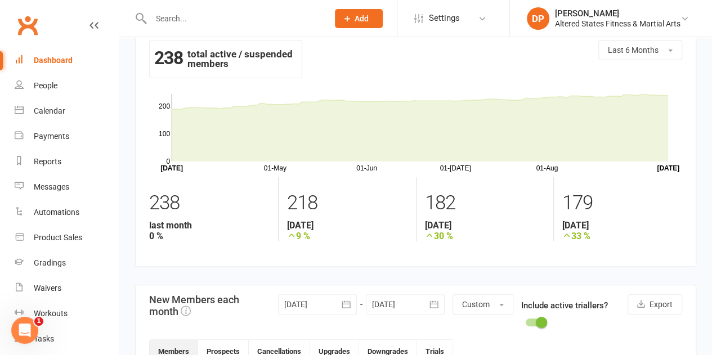
scroll to position [0, 0]
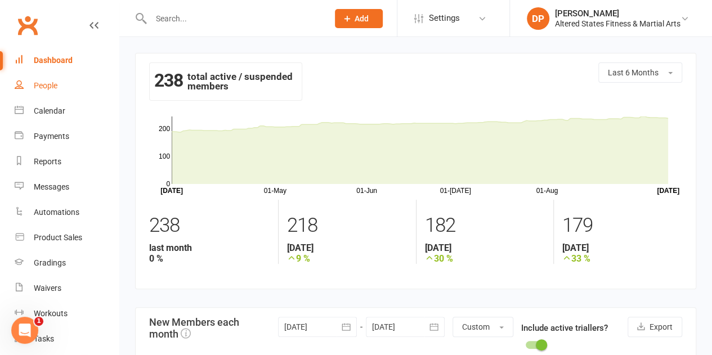
click at [44, 88] on div "People" at bounding box center [46, 85] width 24 height 9
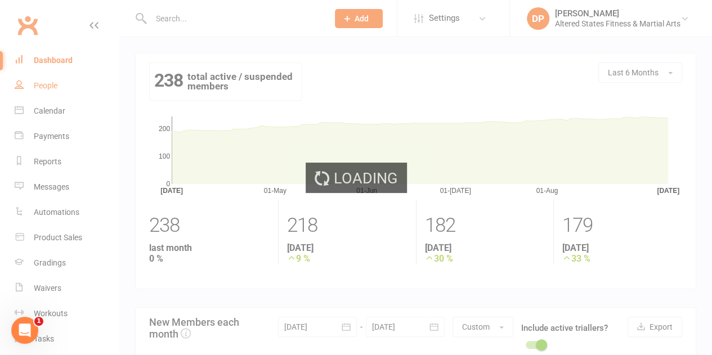
select select "100"
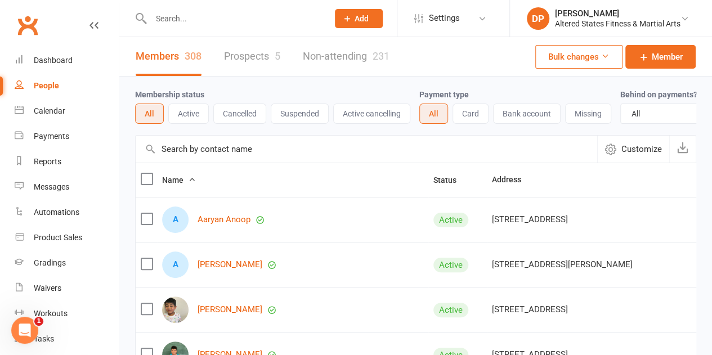
scroll to position [56, 0]
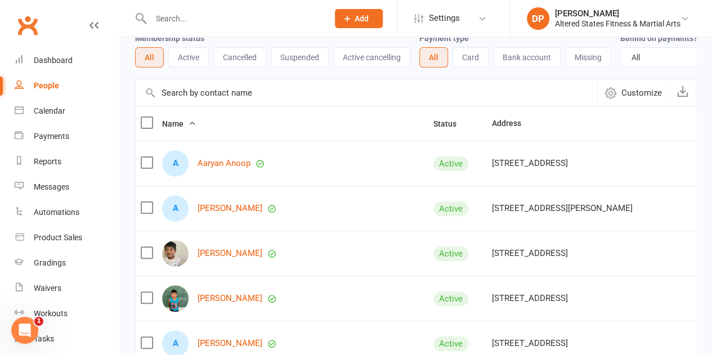
click at [272, 102] on input "text" at bounding box center [367, 92] width 462 height 27
click at [629, 100] on span "Customize" at bounding box center [642, 93] width 41 height 14
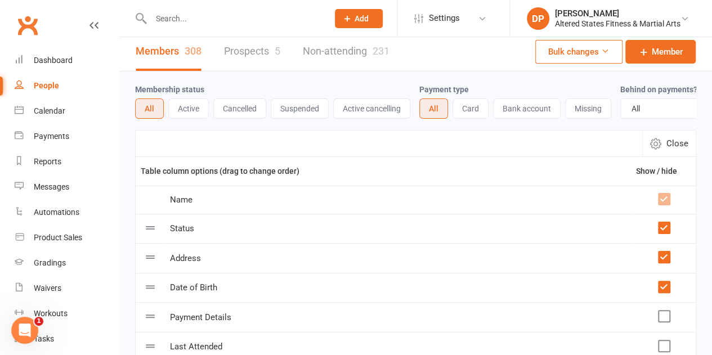
scroll to position [0, 0]
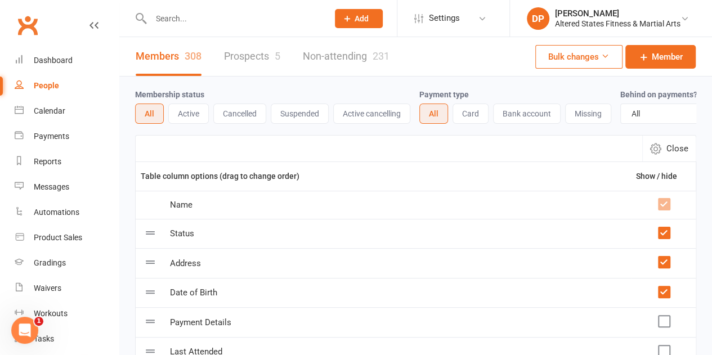
click at [153, 118] on button "All" at bounding box center [149, 114] width 29 height 20
click at [151, 112] on button "All" at bounding box center [149, 114] width 29 height 20
click at [665, 158] on button "Close" at bounding box center [668, 149] width 53 height 26
select select "100"
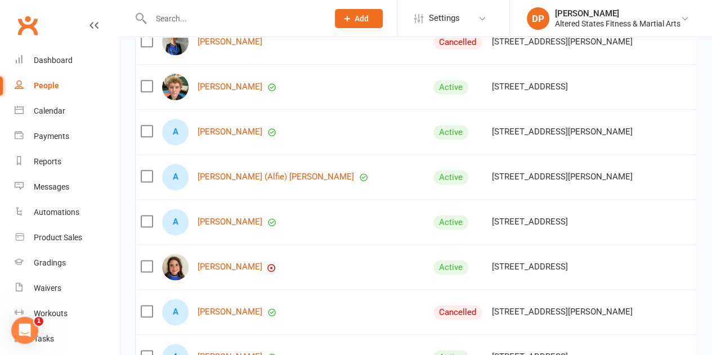
scroll to position [507, 0]
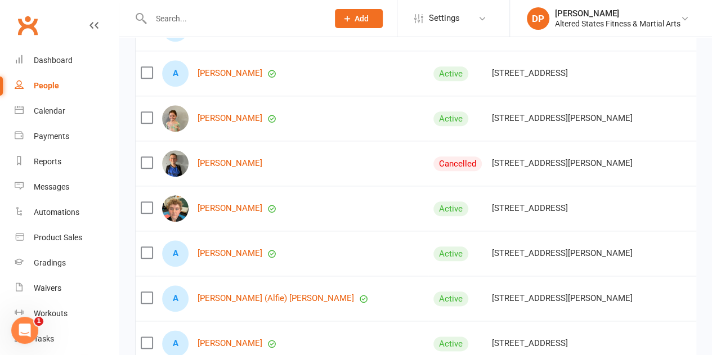
click at [200, 24] on input "text" at bounding box center [234, 19] width 173 height 16
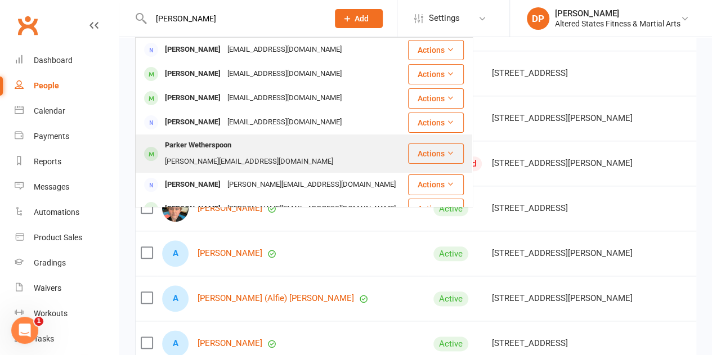
type input "parker"
click at [196, 146] on div "Parker Wetherspoon" at bounding box center [198, 145] width 73 height 16
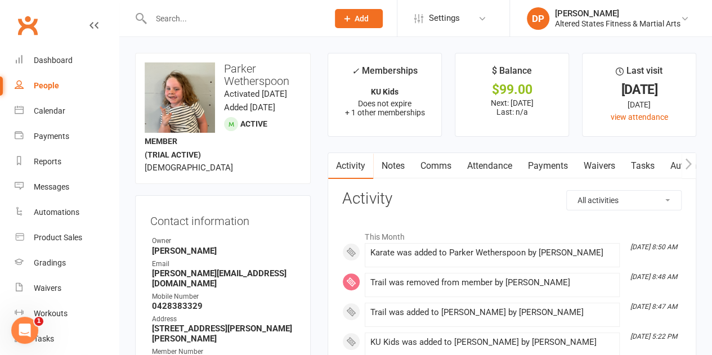
click at [56, 88] on div "People" at bounding box center [46, 85] width 25 height 9
select select "100"
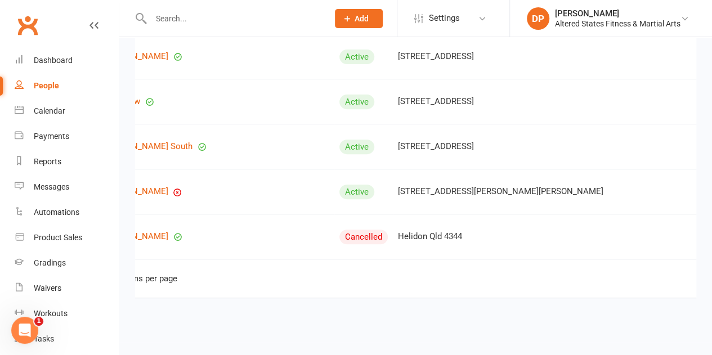
scroll to position [0, 96]
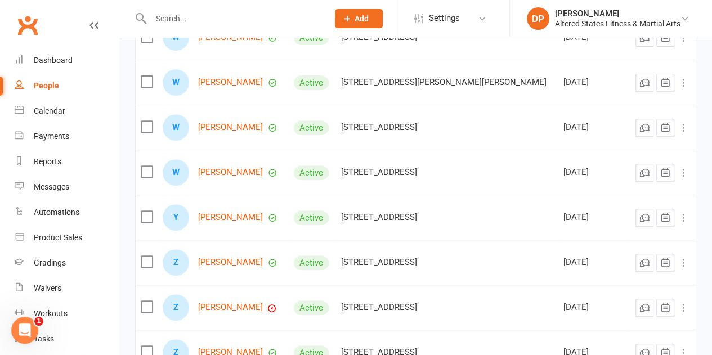
scroll to position [315, 0]
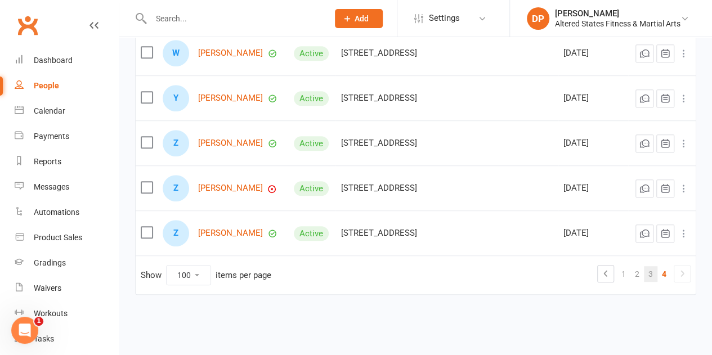
click at [651, 266] on link "3" at bounding box center [651, 274] width 14 height 16
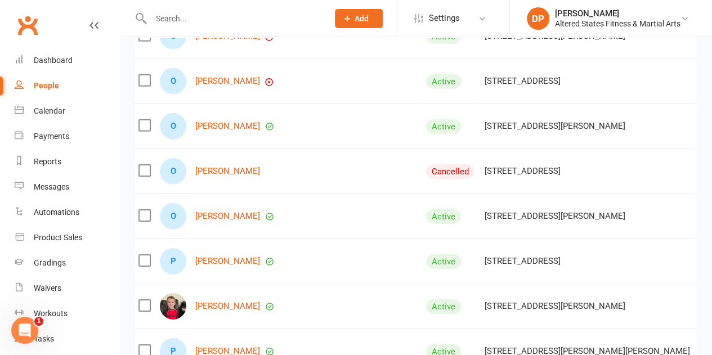
scroll to position [1835, 0]
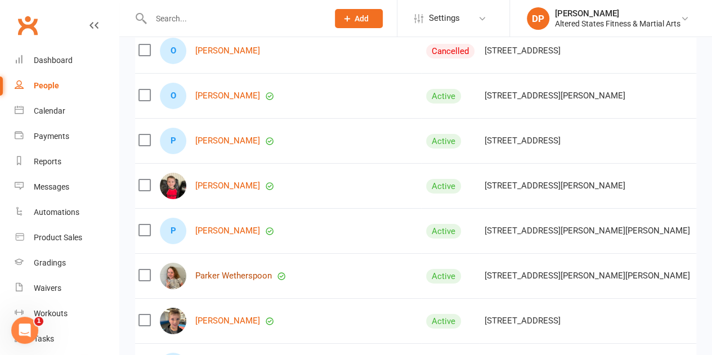
click at [239, 271] on link "Parker Wetherspoon" at bounding box center [233, 276] width 77 height 10
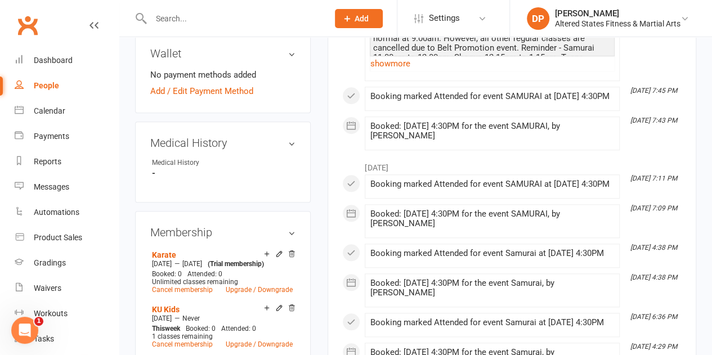
scroll to position [563, 0]
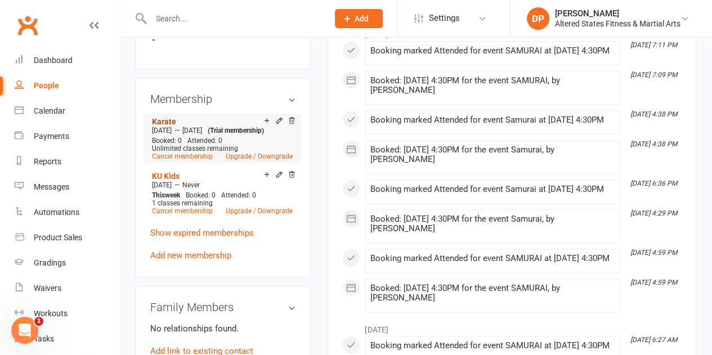
click at [162, 122] on link "Karate" at bounding box center [164, 121] width 24 height 9
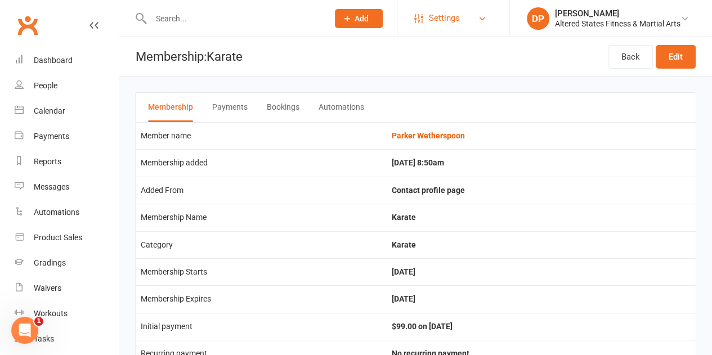
click at [434, 16] on span "Settings" at bounding box center [444, 18] width 31 height 25
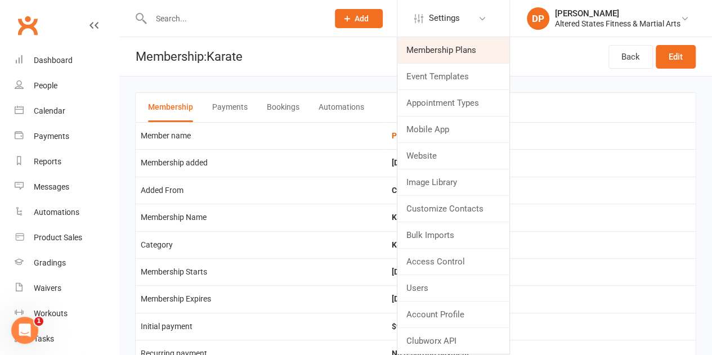
click at [438, 46] on link "Membership Plans" at bounding box center [453, 50] width 112 height 26
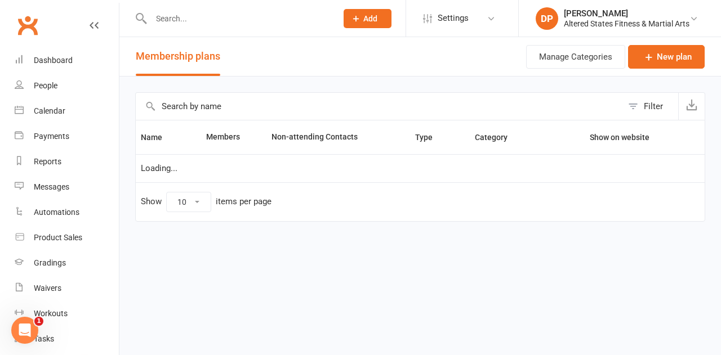
select select "50"
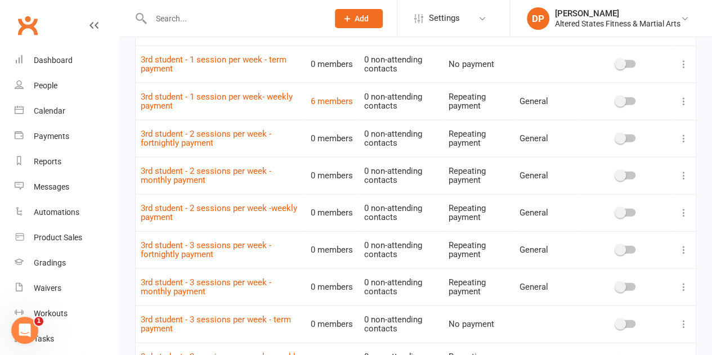
scroll to position [1295, 0]
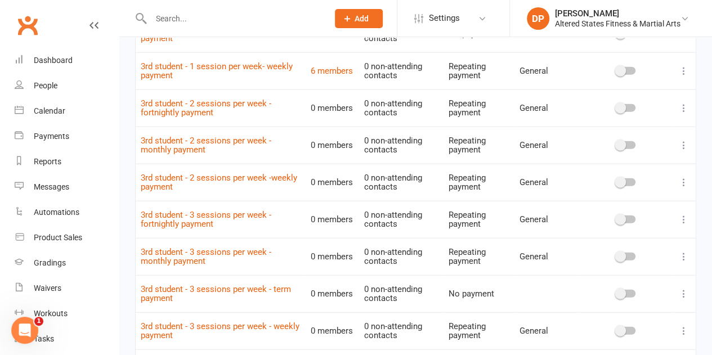
click at [683, 178] on icon at bounding box center [683, 182] width 11 height 11
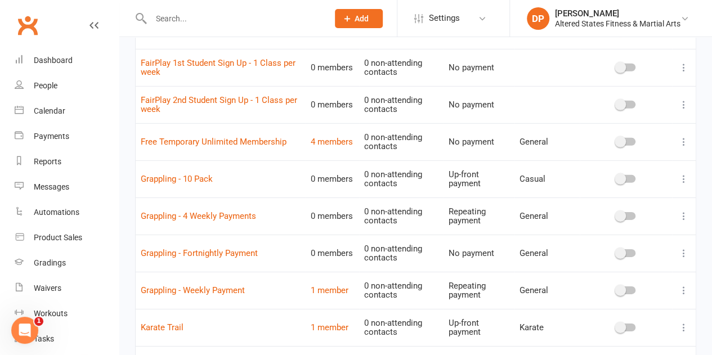
scroll to position [1737, 0]
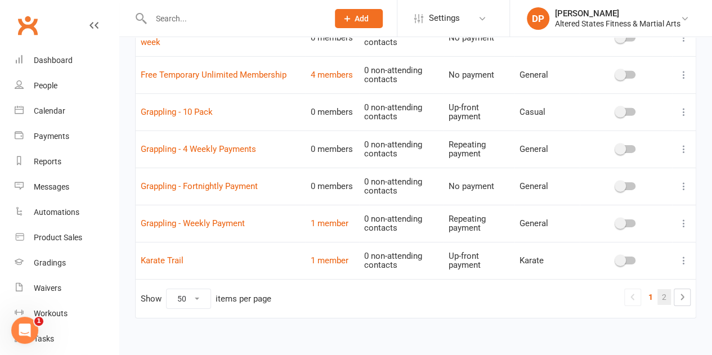
click at [667, 290] on link "2" at bounding box center [665, 297] width 14 height 16
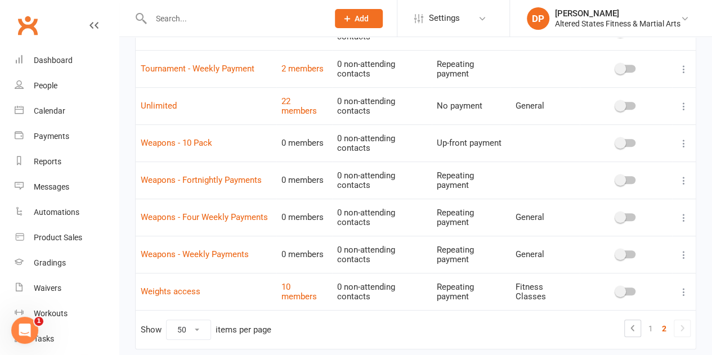
scroll to position [254, 0]
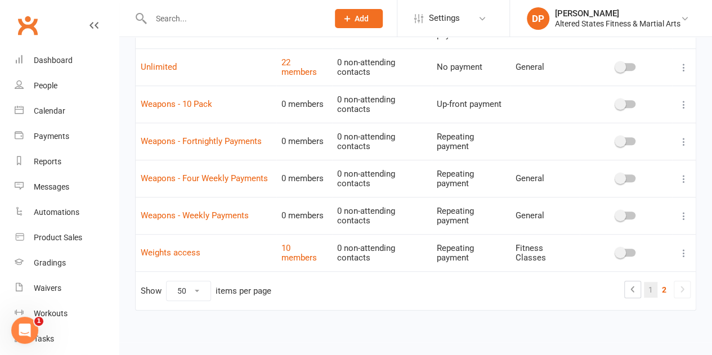
click at [653, 288] on link "1" at bounding box center [651, 290] width 14 height 16
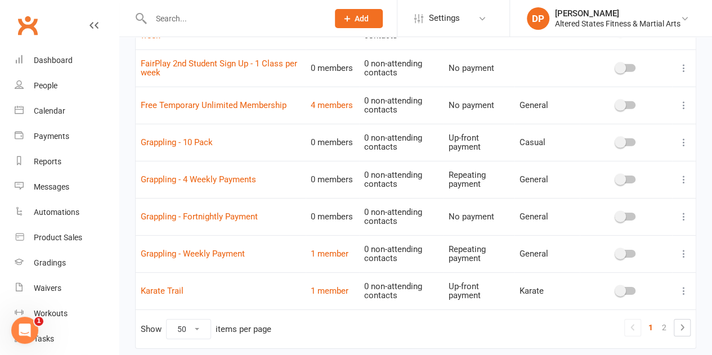
scroll to position [1722, 0]
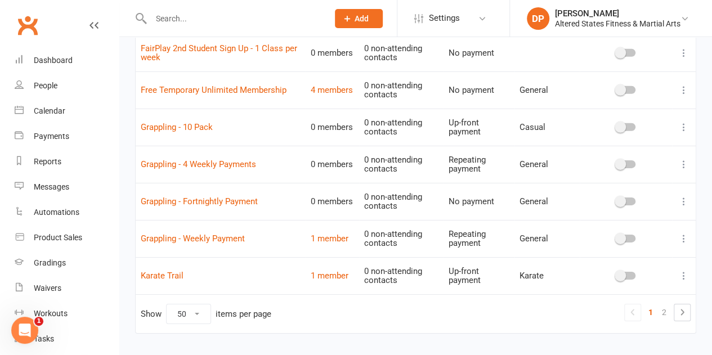
click at [682, 270] on icon at bounding box center [683, 275] width 11 height 11
click at [631, 294] on link "Edit" at bounding box center [625, 288] width 111 height 23
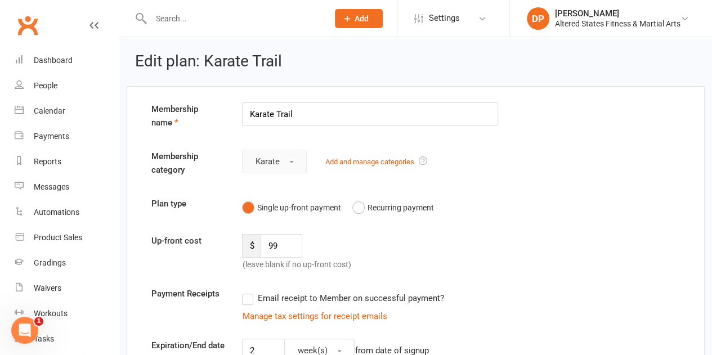
click at [289, 158] on button "Karate" at bounding box center [274, 162] width 65 height 24
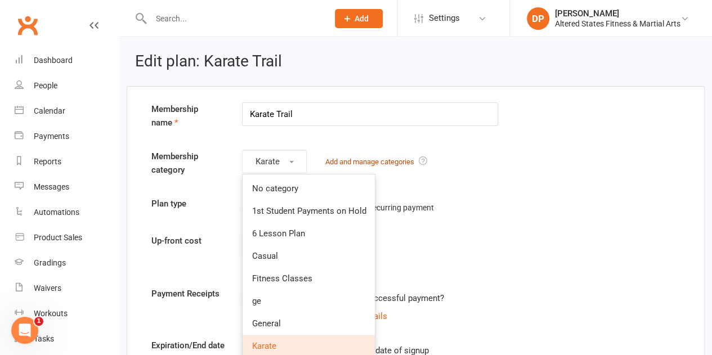
click at [333, 158] on link "Add and manage categories" at bounding box center [369, 162] width 89 height 8
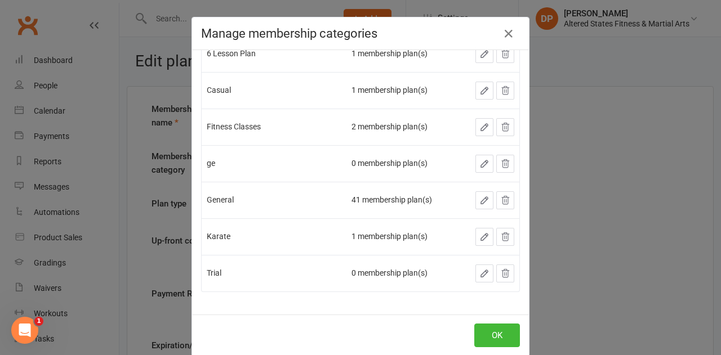
scroll to position [17, 0]
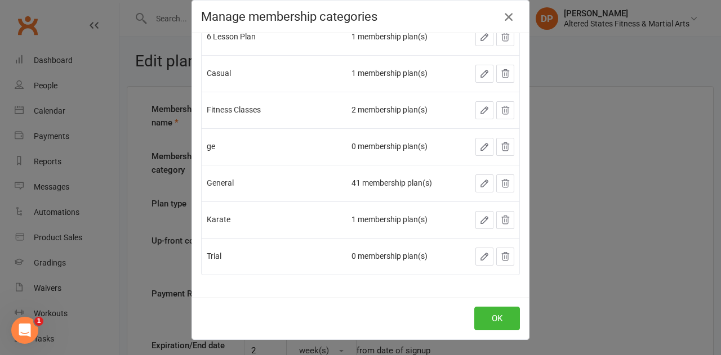
click at [503, 15] on icon "button" at bounding box center [509, 17] width 14 height 14
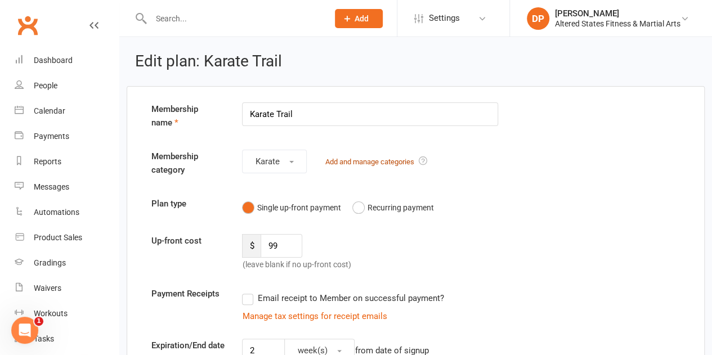
click at [374, 162] on link "Add and manage categories" at bounding box center [369, 162] width 89 height 8
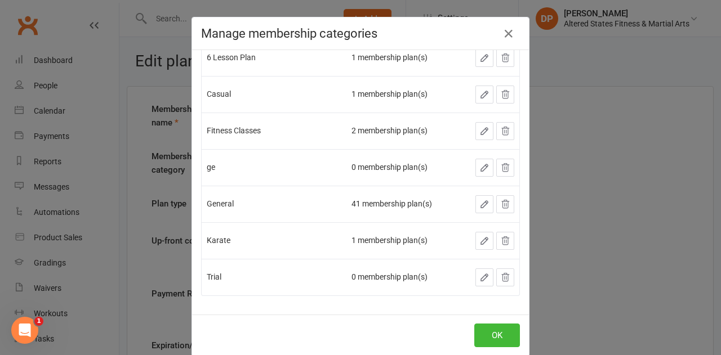
scroll to position [104, 0]
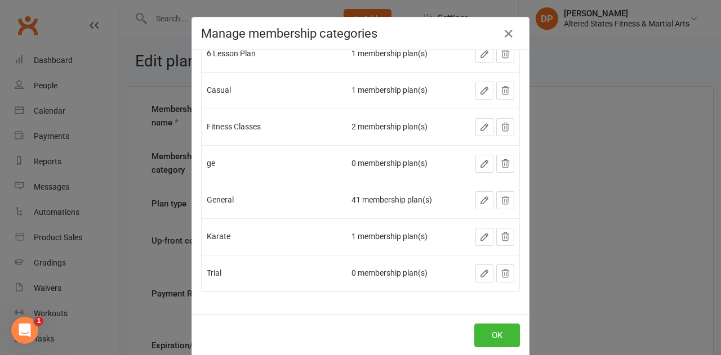
click at [479, 239] on icon "button" at bounding box center [484, 237] width 10 height 10
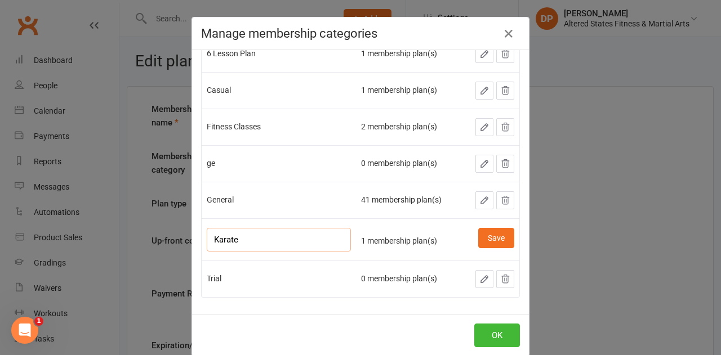
scroll to position [109, 0]
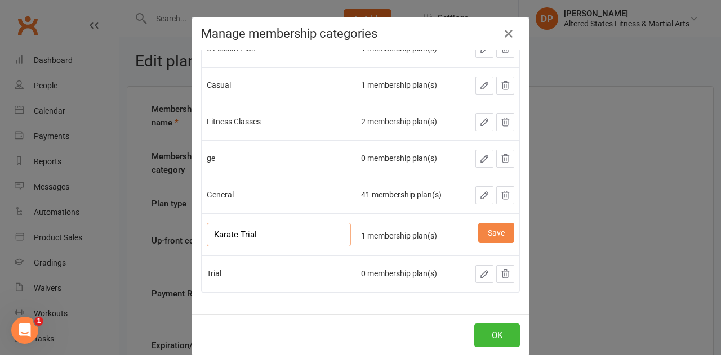
type input "Karate Trial"
click at [486, 230] on button "Save" at bounding box center [496, 233] width 36 height 20
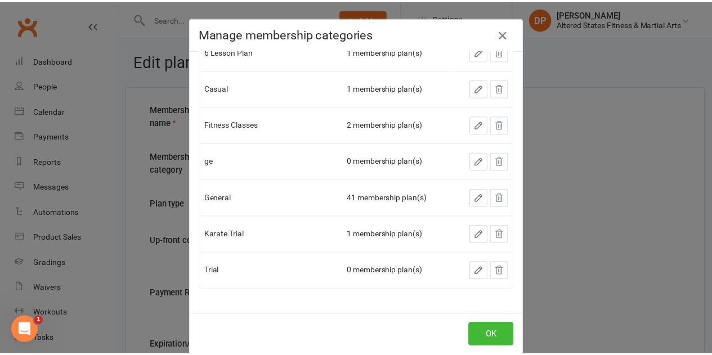
scroll to position [104, 0]
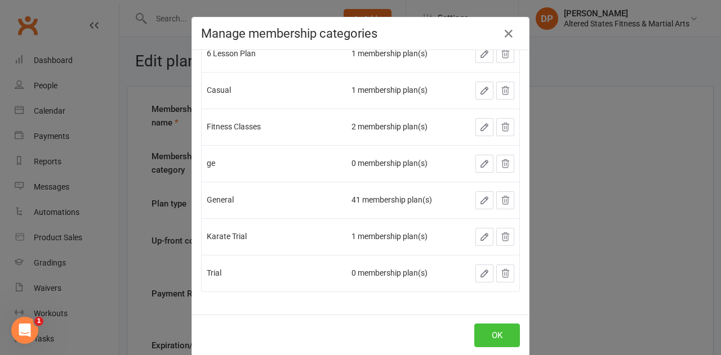
click at [499, 333] on button "OK" at bounding box center [497, 336] width 46 height 24
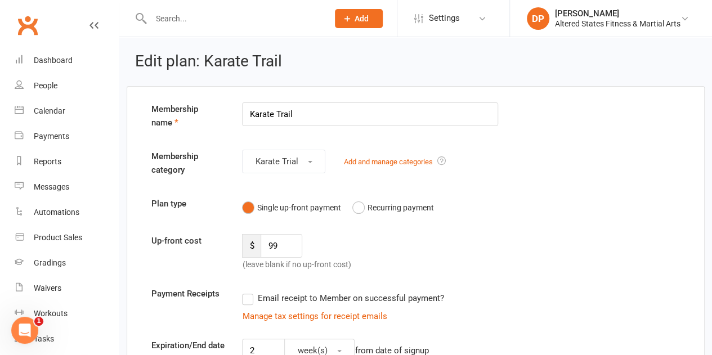
click at [188, 21] on input "text" at bounding box center [234, 19] width 173 height 16
click at [185, 24] on input "text" at bounding box center [234, 19] width 173 height 16
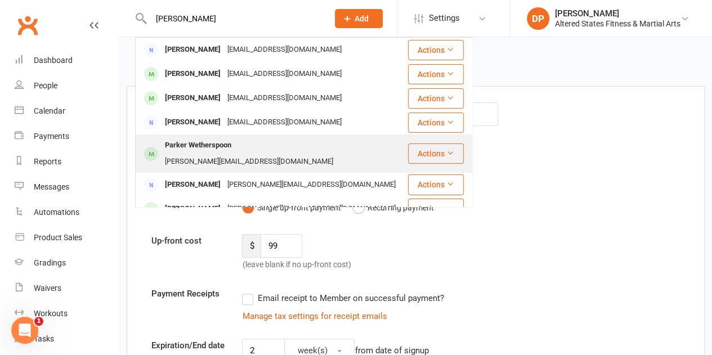
type input "[PERSON_NAME]"
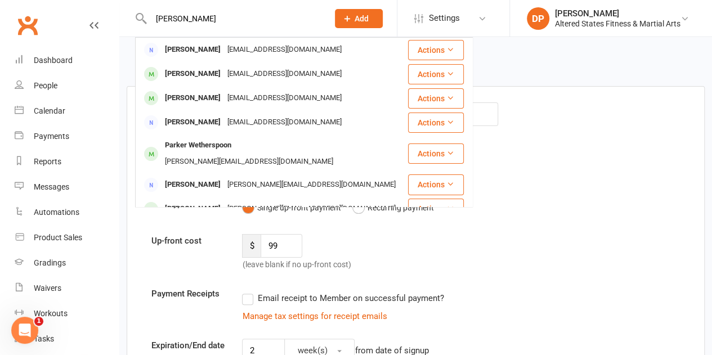
click at [260, 154] on div "[PERSON_NAME][EMAIL_ADDRESS][DOMAIN_NAME]" at bounding box center [249, 162] width 175 height 16
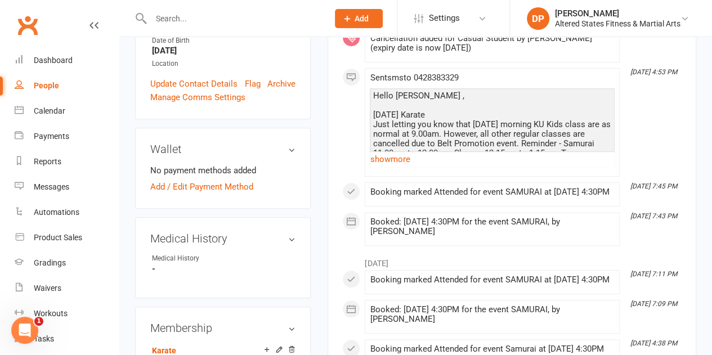
scroll to position [450, 0]
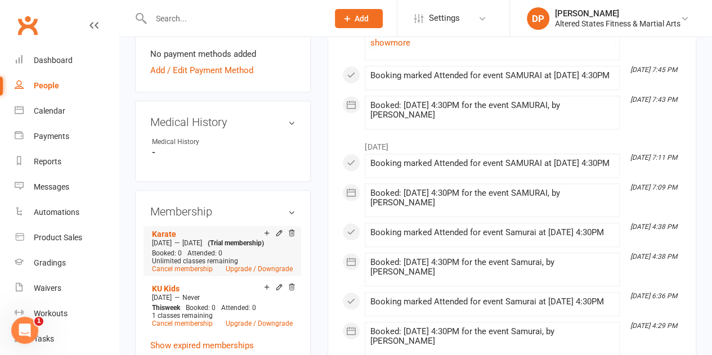
click at [176, 238] on div "Karate" at bounding box center [208, 234] width 112 height 10
click at [171, 237] on link "Karate" at bounding box center [164, 234] width 24 height 9
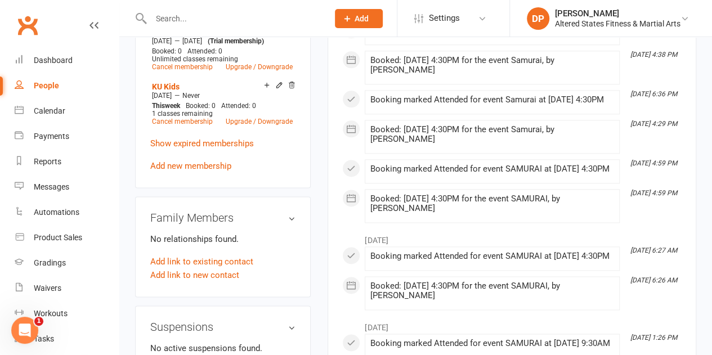
scroll to position [619, 0]
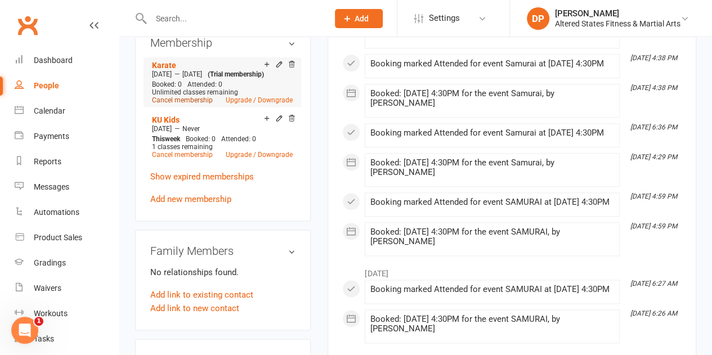
click at [183, 104] on link "Cancel membership" at bounding box center [182, 100] width 61 height 8
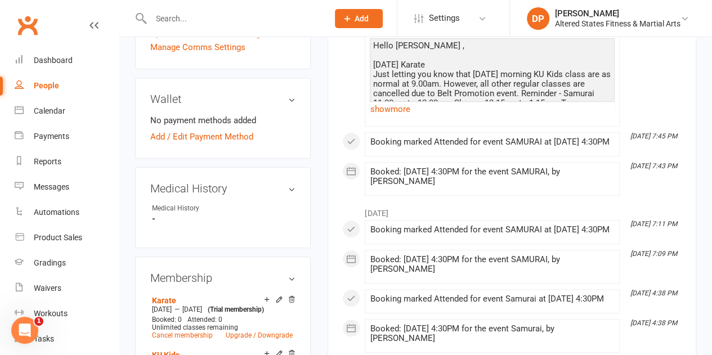
scroll to position [394, 0]
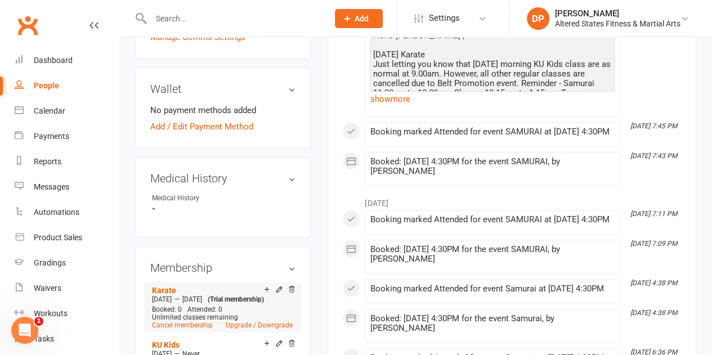
click at [291, 294] on icon at bounding box center [292, 290] width 8 height 9
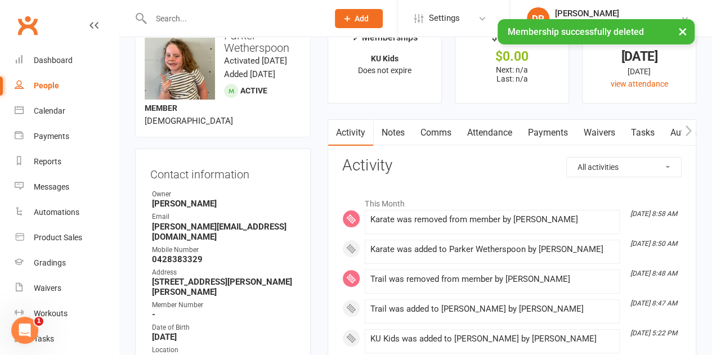
scroll to position [0, 0]
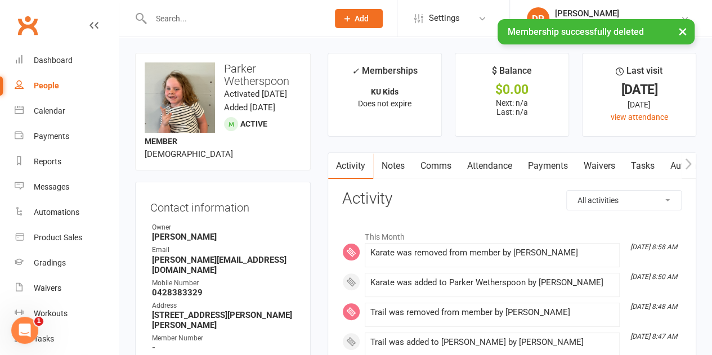
click at [540, 166] on link "Payments" at bounding box center [548, 166] width 56 height 26
